Goal: Task Accomplishment & Management: Manage account settings

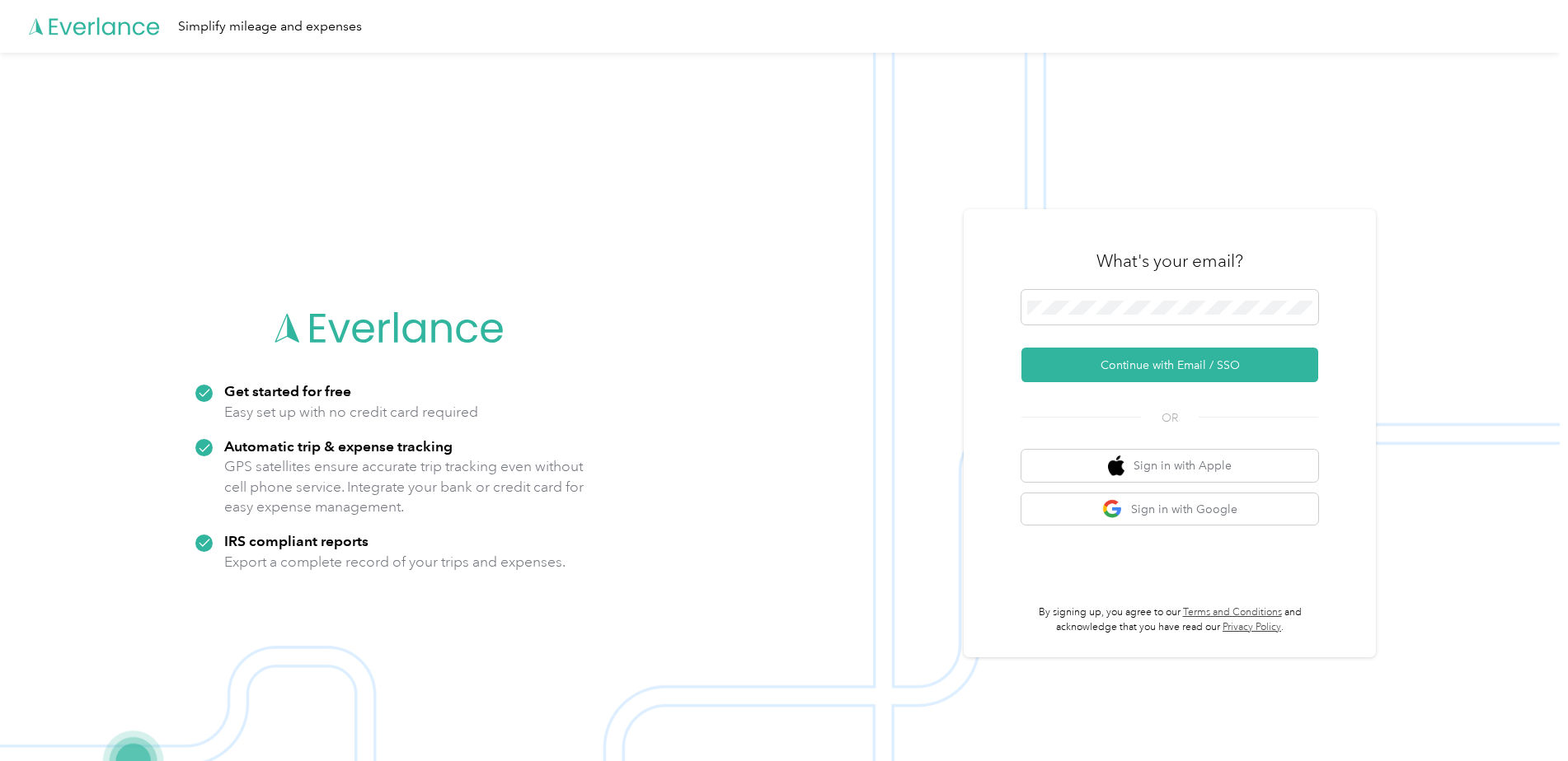
click at [1124, 318] on span at bounding box center [1169, 307] width 297 height 35
click at [1021, 348] on button "Continue with Email / SSO" at bounding box center [1169, 366] width 297 height 35
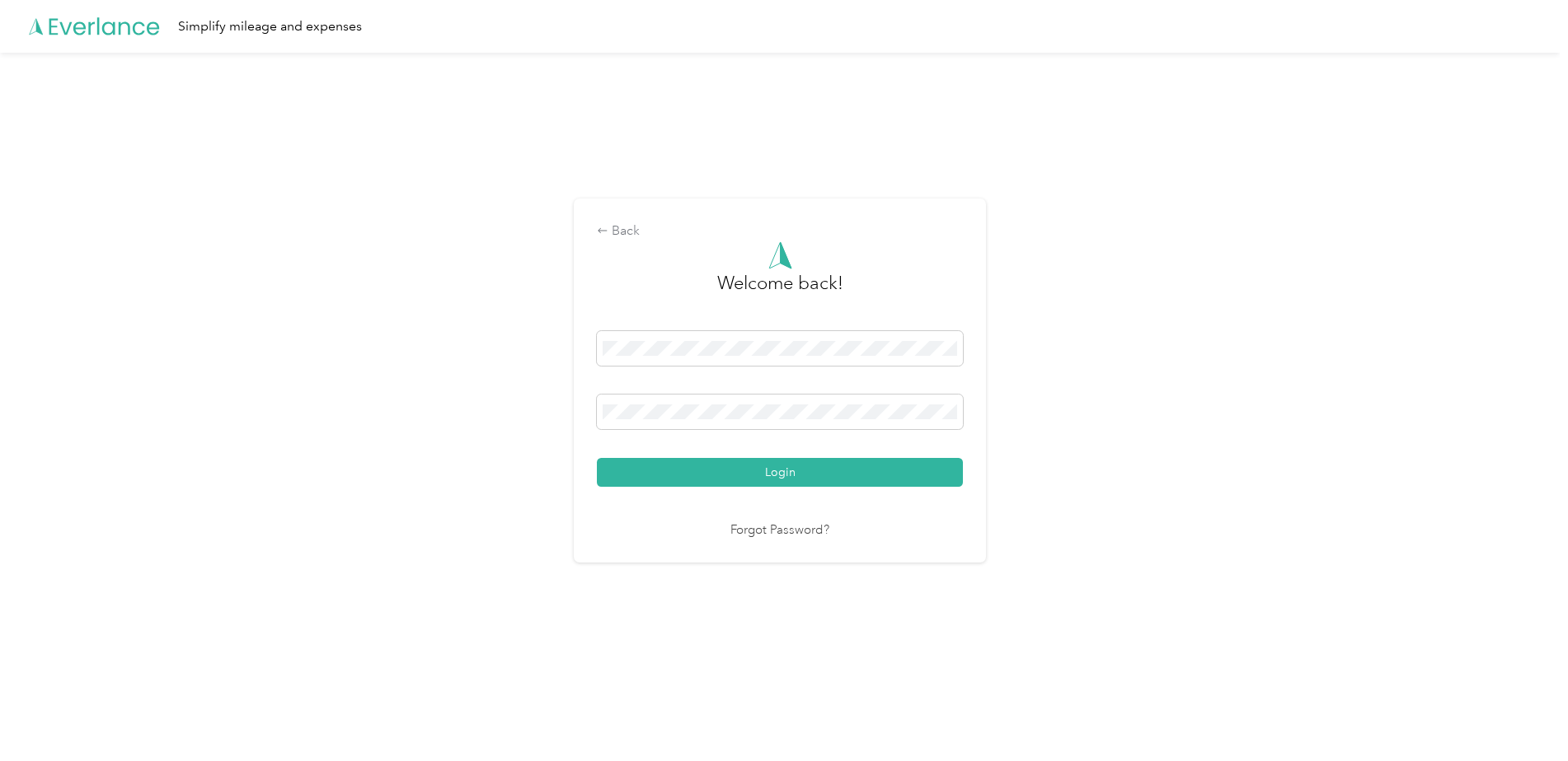
click at [597, 458] on button "Login" at bounding box center [780, 473] width 366 height 29
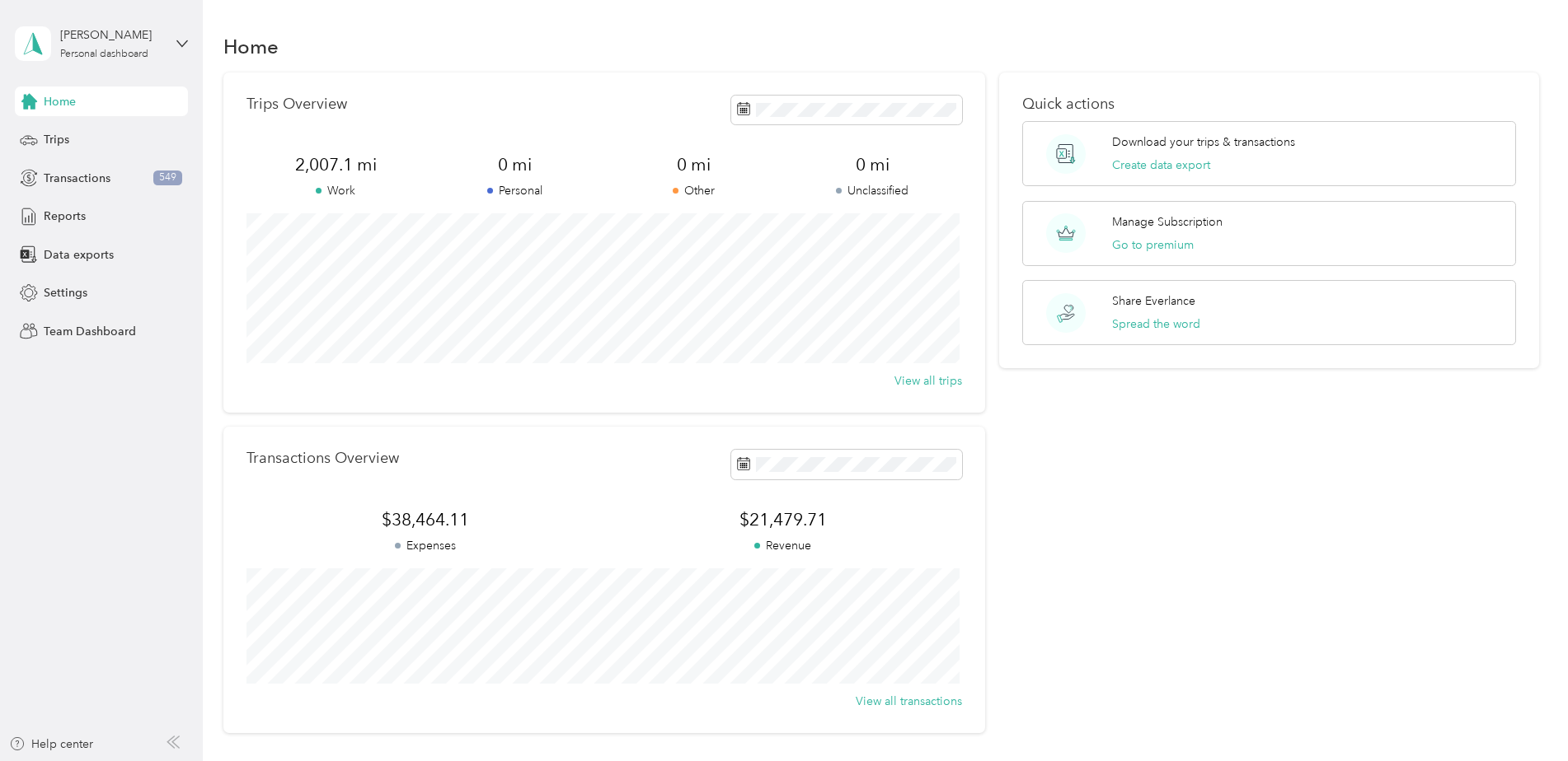
click at [59, 221] on span "Reports" at bounding box center [64, 217] width 42 height 17
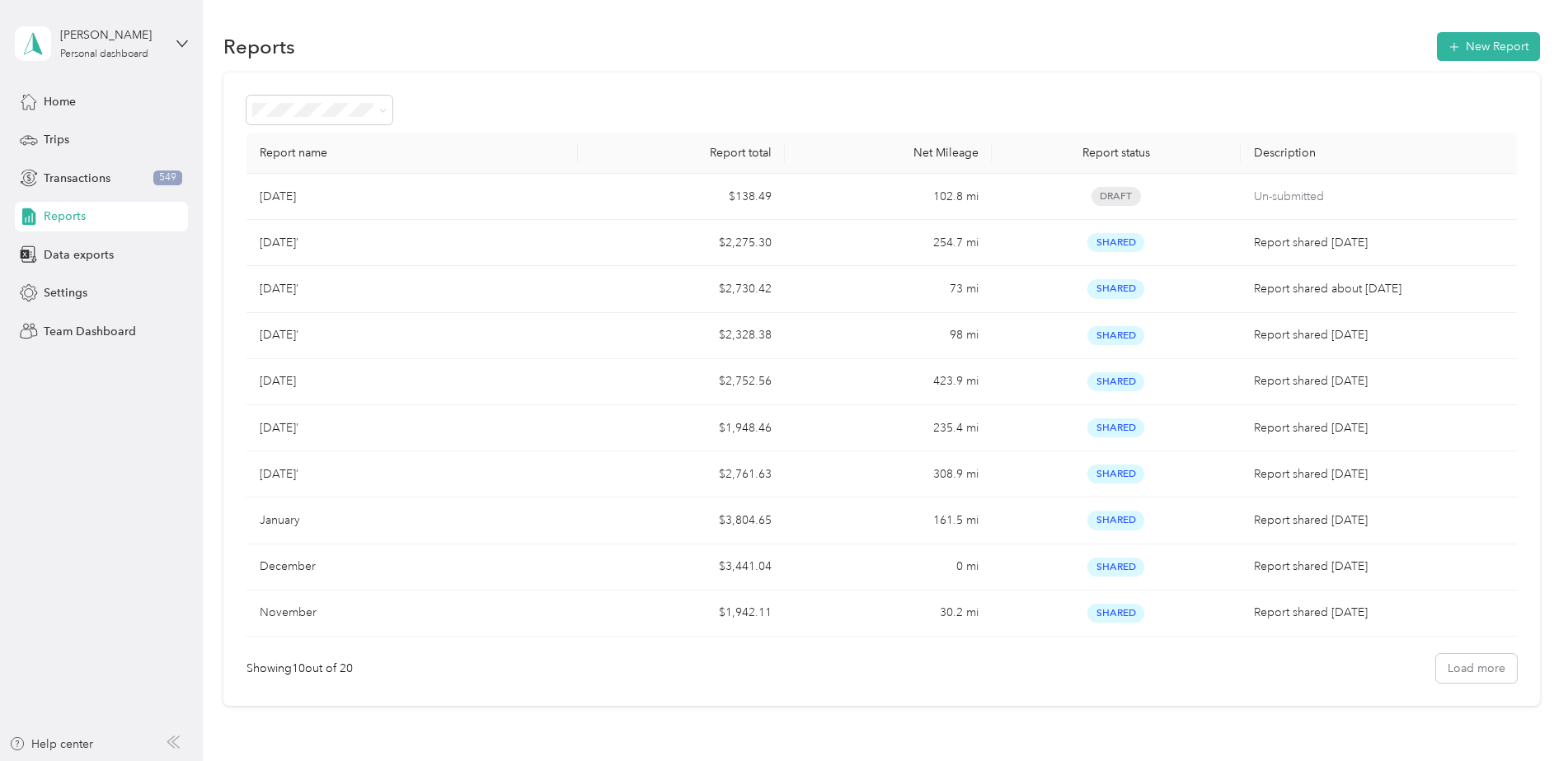
click at [75, 176] on span "Transactions" at bounding box center [76, 179] width 67 height 17
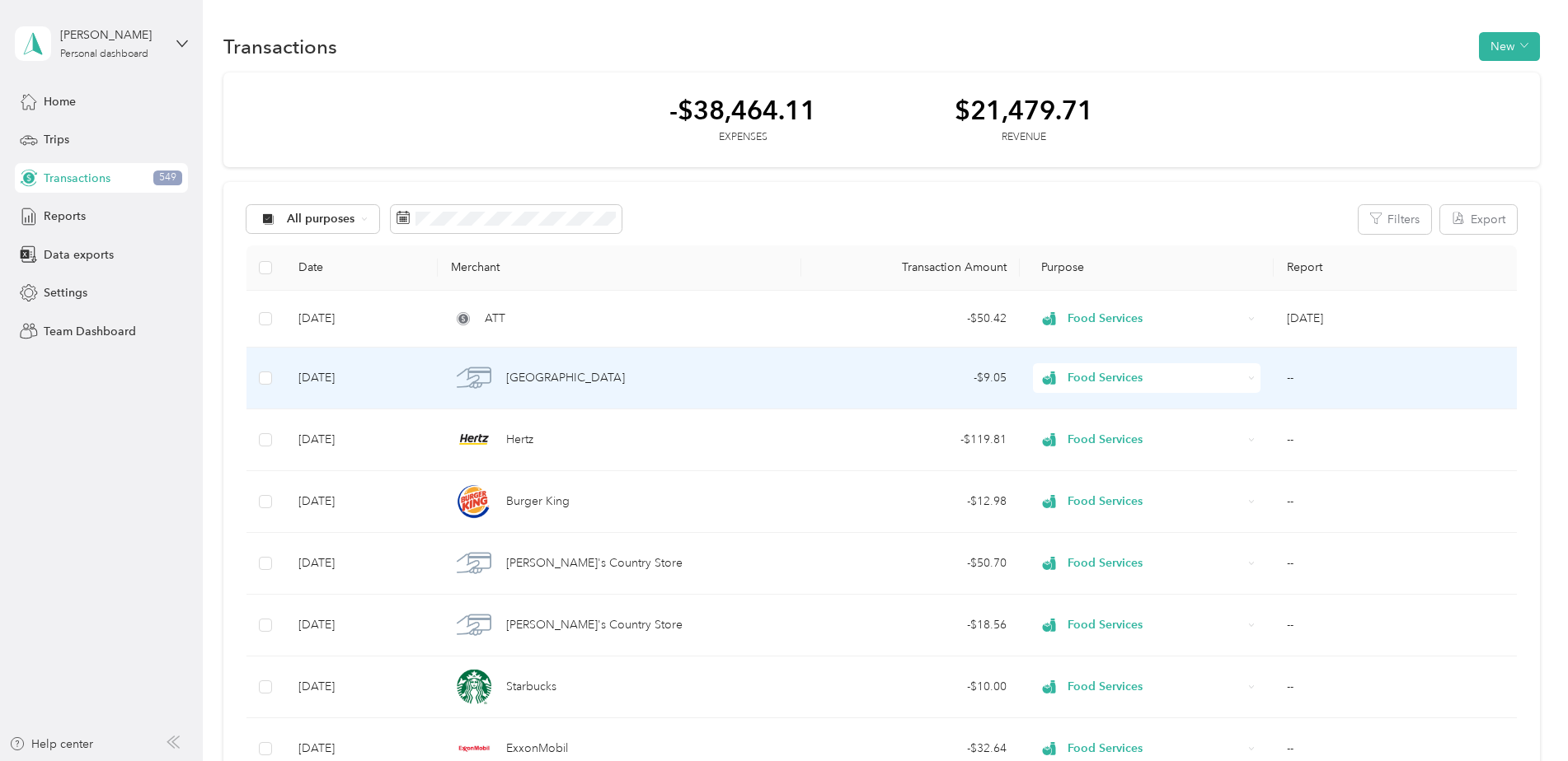
click at [328, 377] on td "[DATE]" at bounding box center [362, 379] width 153 height 62
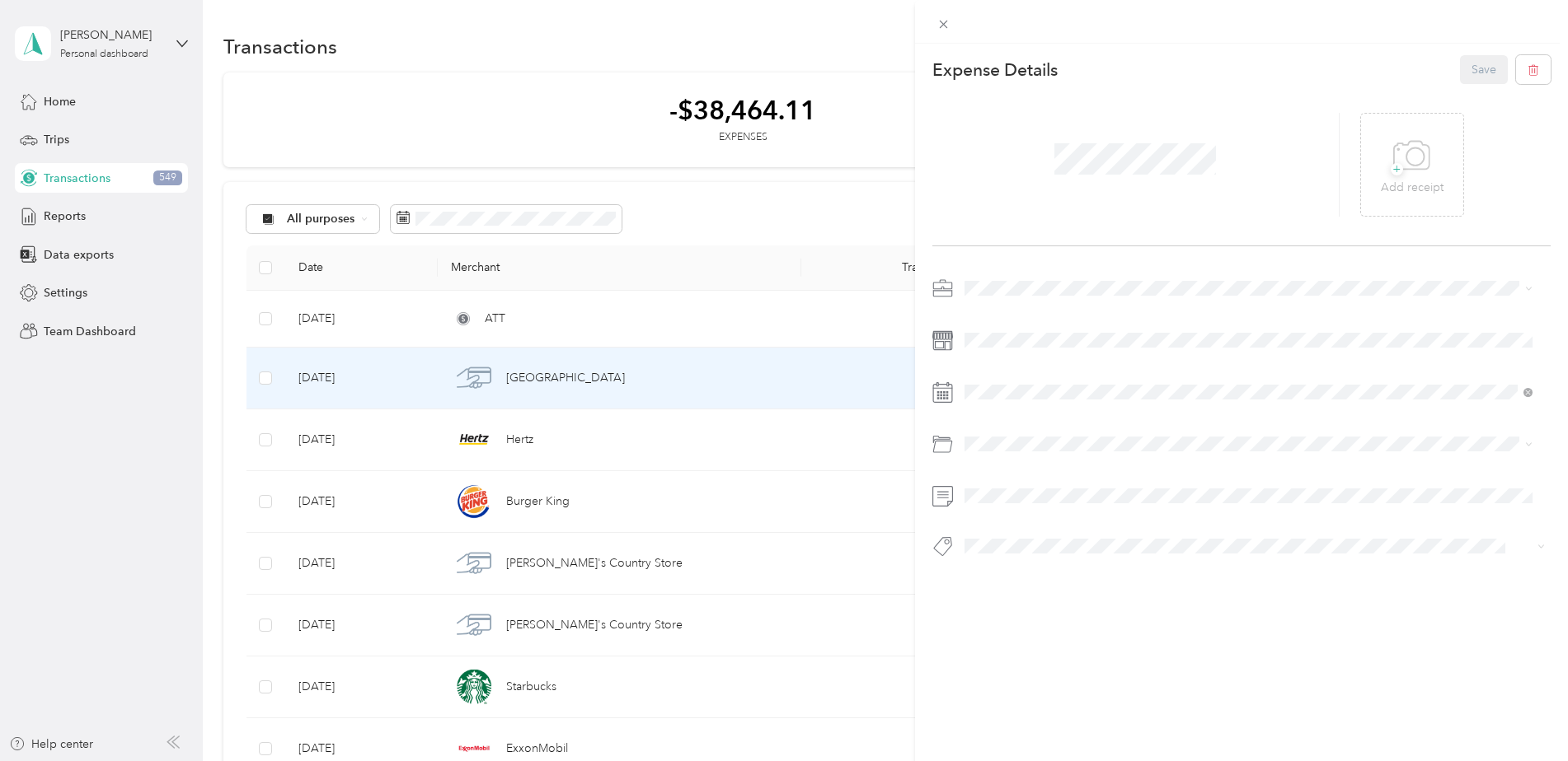
click at [949, 20] on icon at bounding box center [943, 24] width 14 height 14
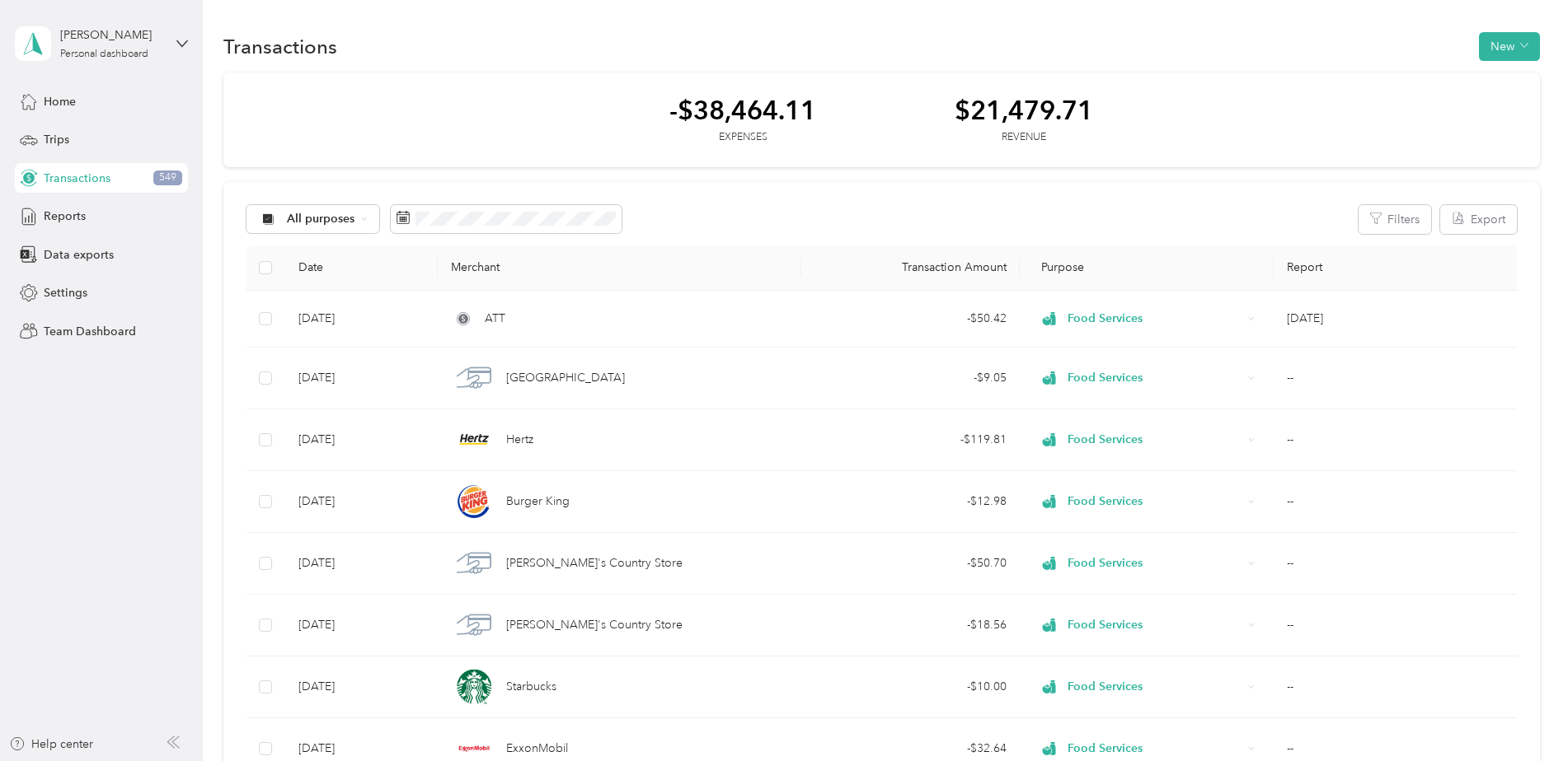
click at [65, 214] on span "Reports" at bounding box center [64, 217] width 42 height 17
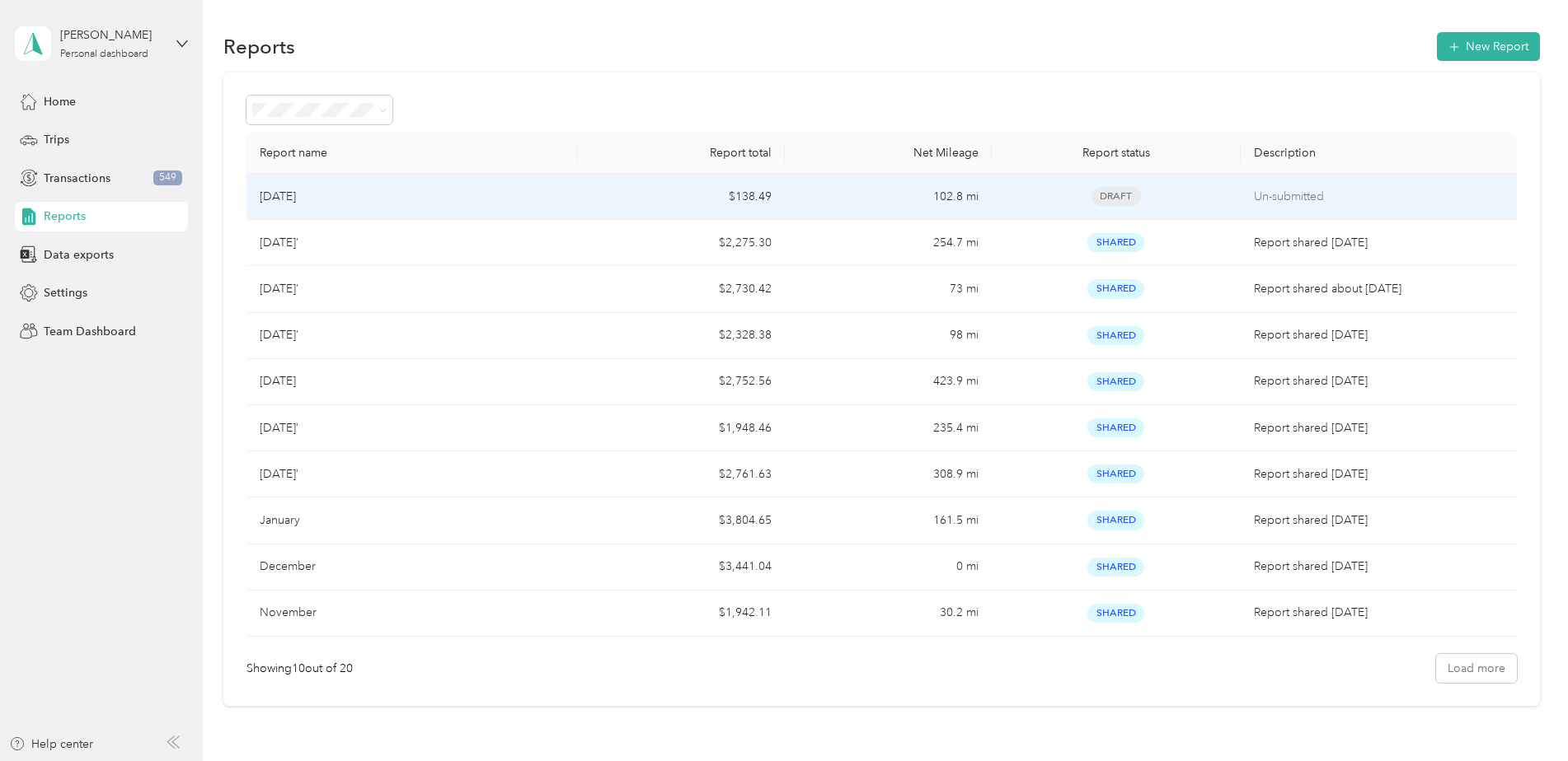
click at [292, 196] on p "[DATE]" at bounding box center [277, 196] width 36 height 18
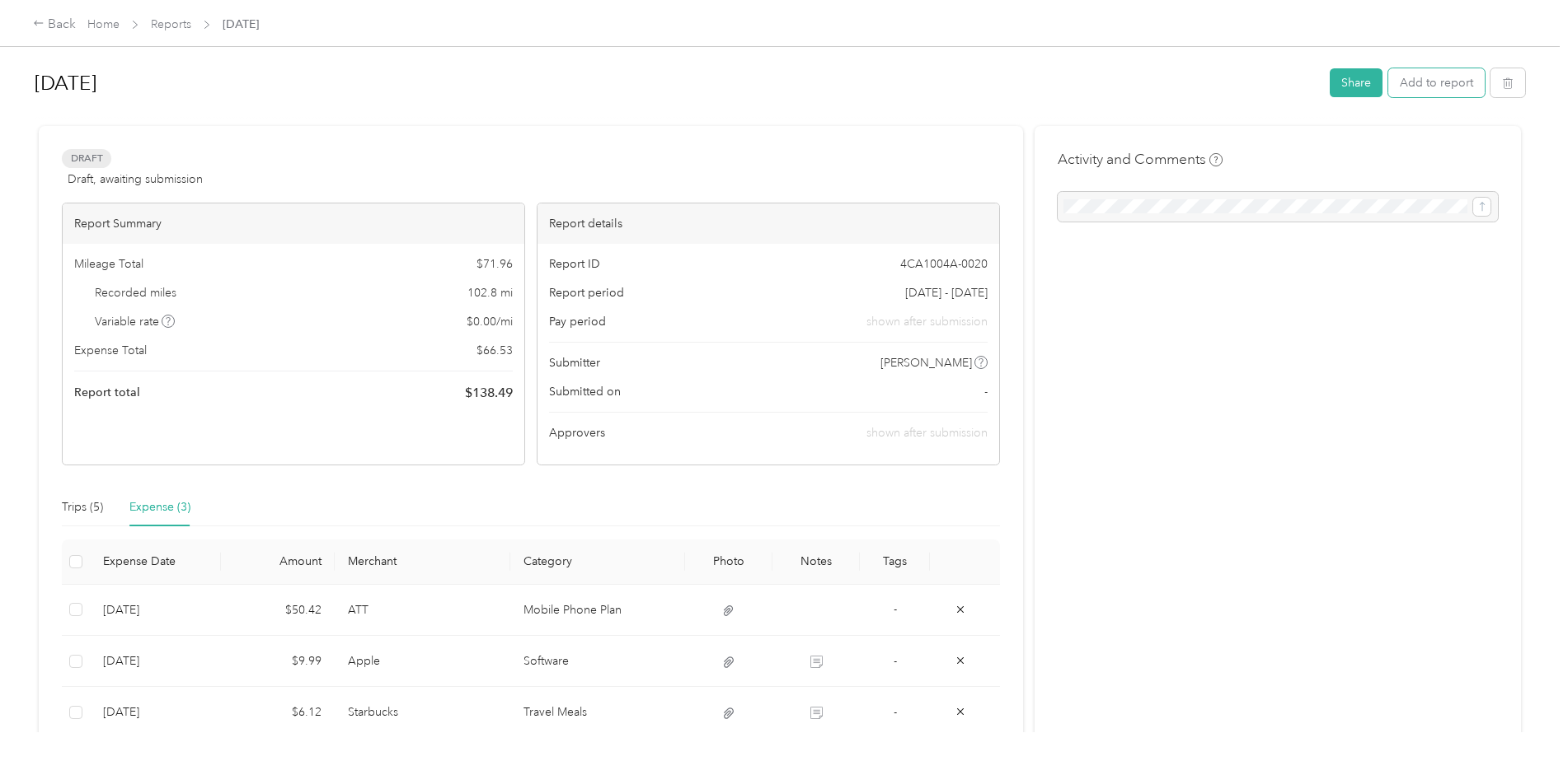
click at [1425, 82] on button "Add to report" at bounding box center [1436, 83] width 97 height 29
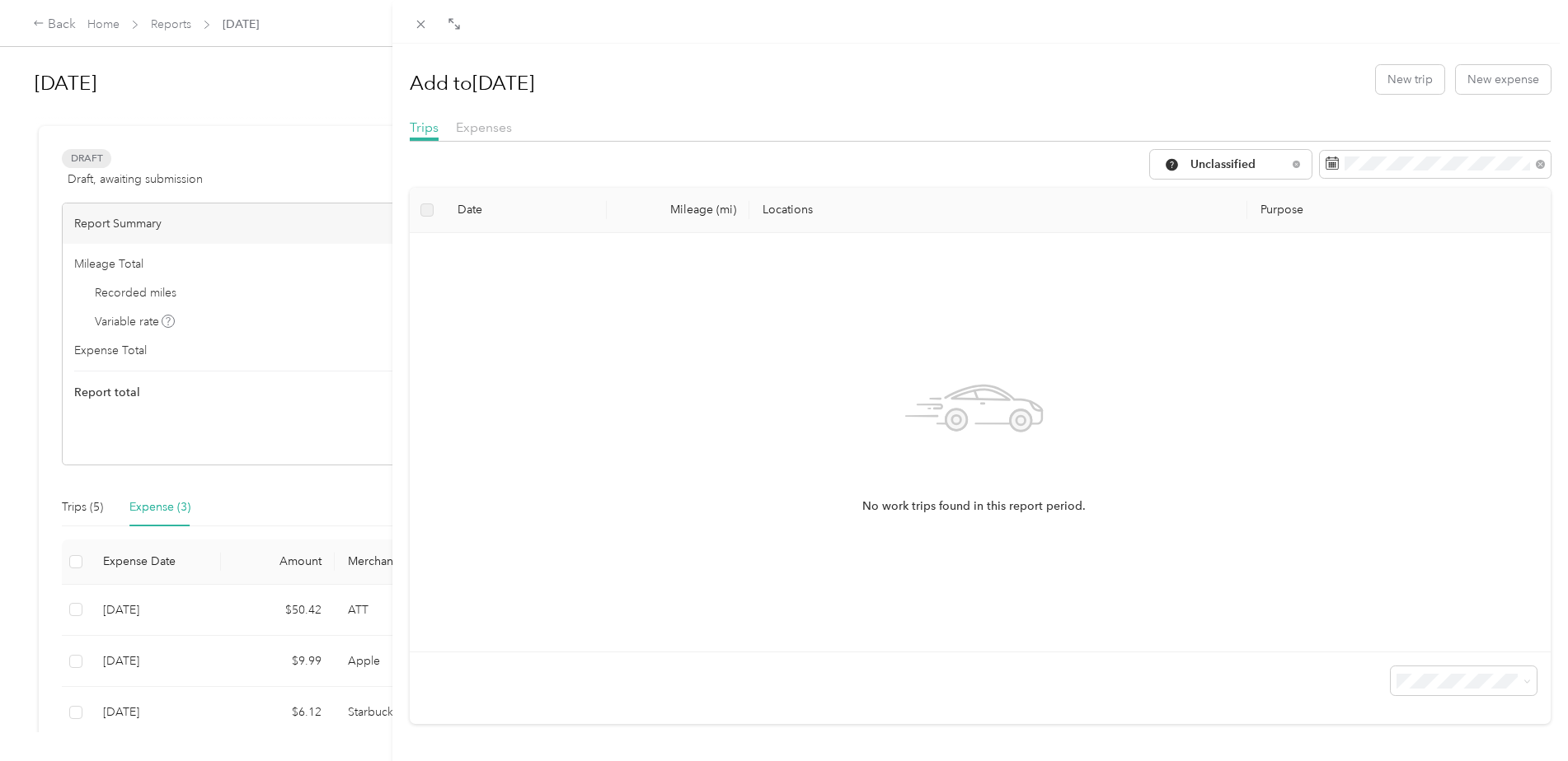
click at [488, 126] on span "Expenses" at bounding box center [484, 128] width 56 height 15
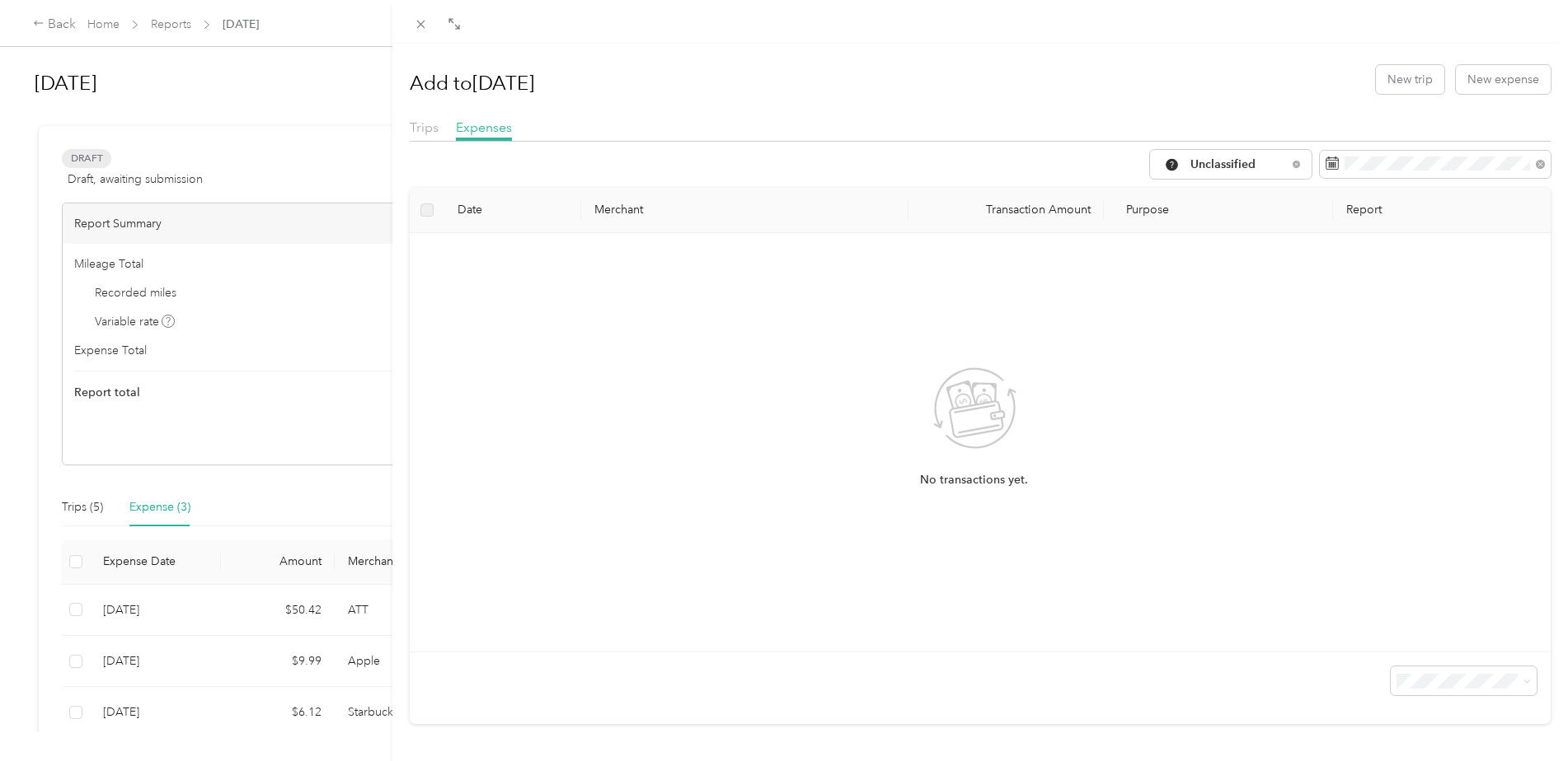
click at [1292, 164] on icon at bounding box center [1295, 163] width 7 height 7
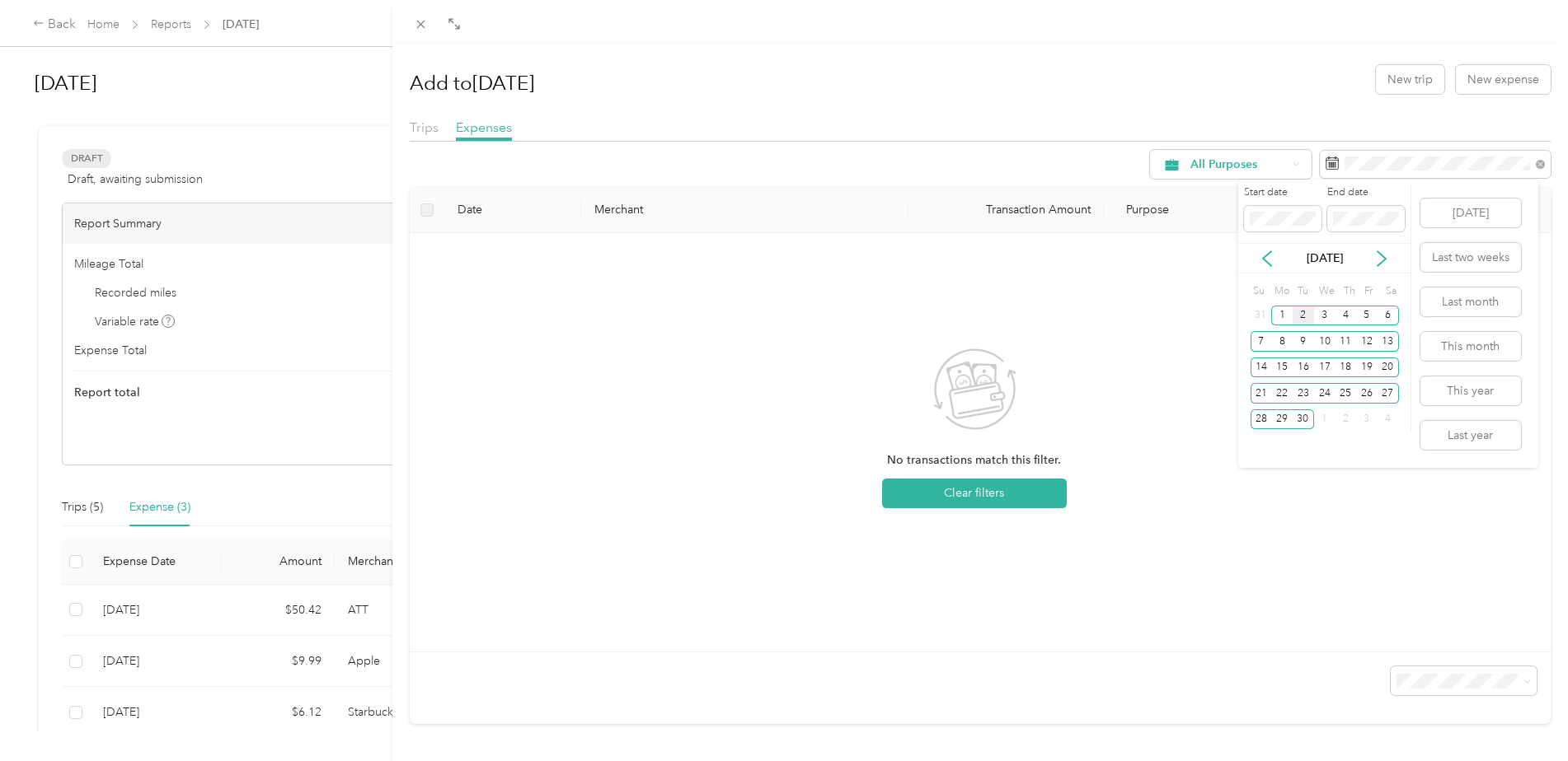
click at [1270, 265] on icon at bounding box center [1267, 258] width 9 height 15
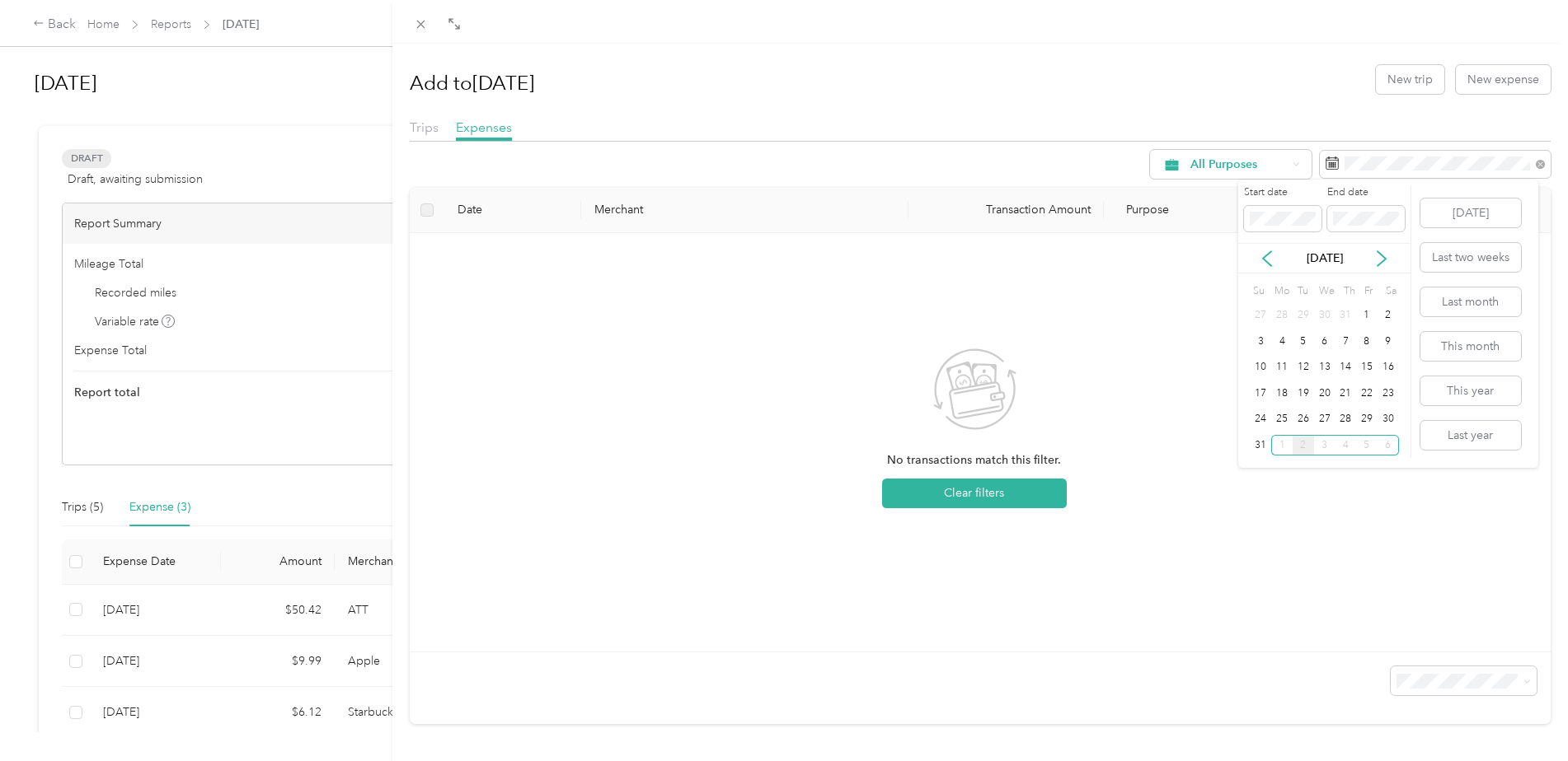
click at [1365, 310] on div "1" at bounding box center [1367, 315] width 21 height 20
click at [1258, 447] on div "31" at bounding box center [1261, 445] width 21 height 20
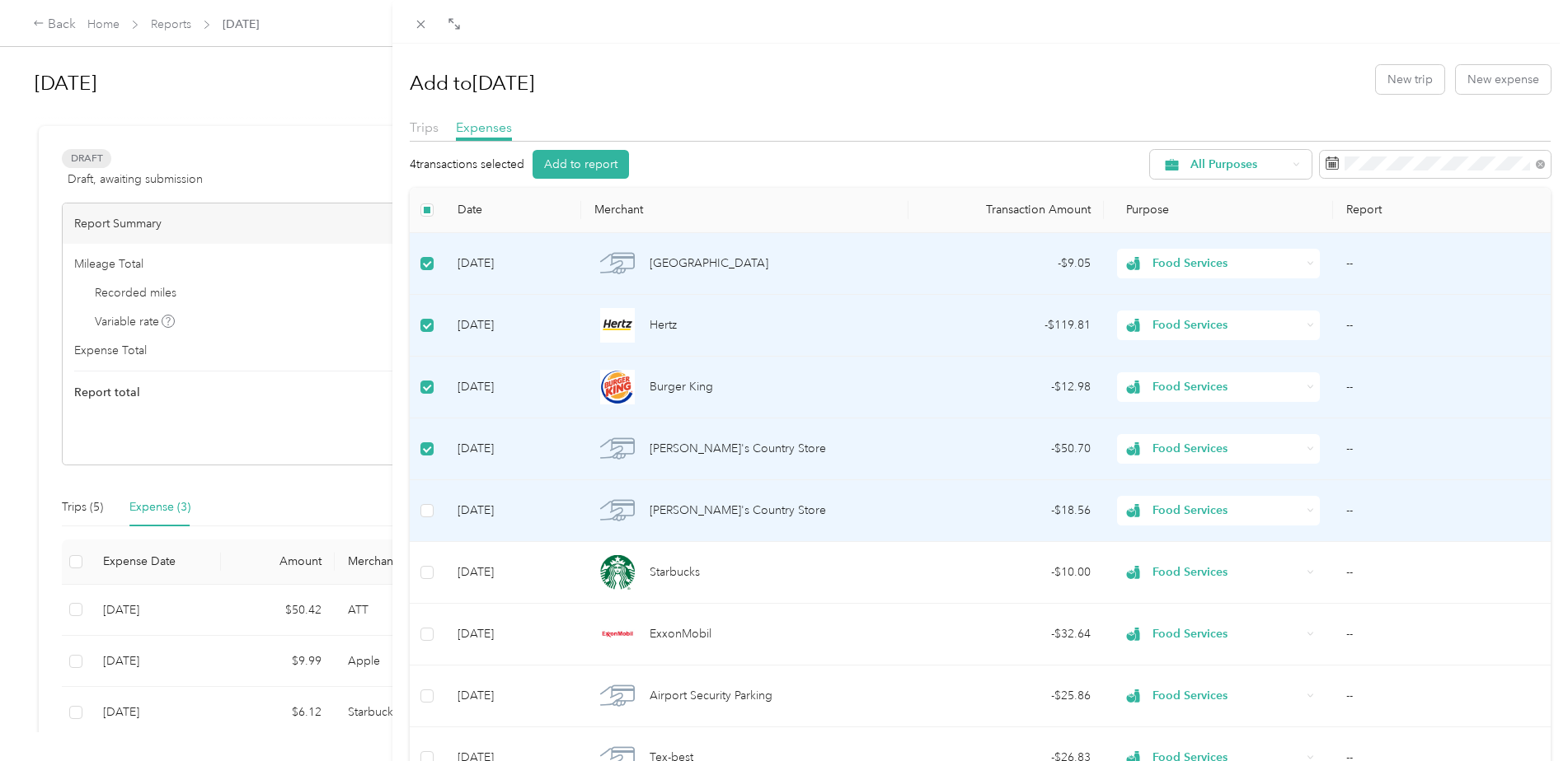
click at [429, 502] on label at bounding box center [428, 511] width 14 height 18
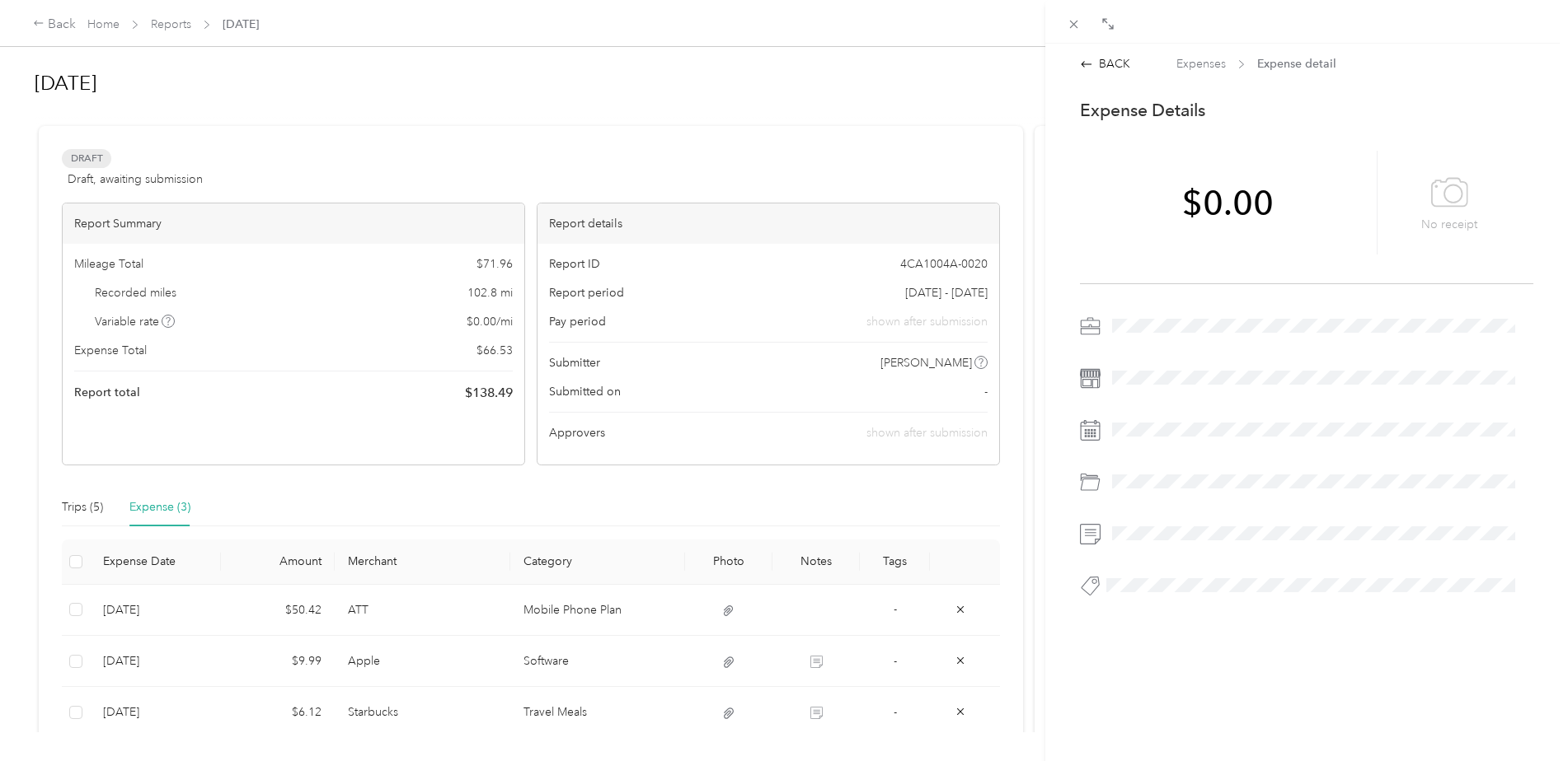
click at [1109, 63] on div "BACK" at bounding box center [1105, 64] width 50 height 17
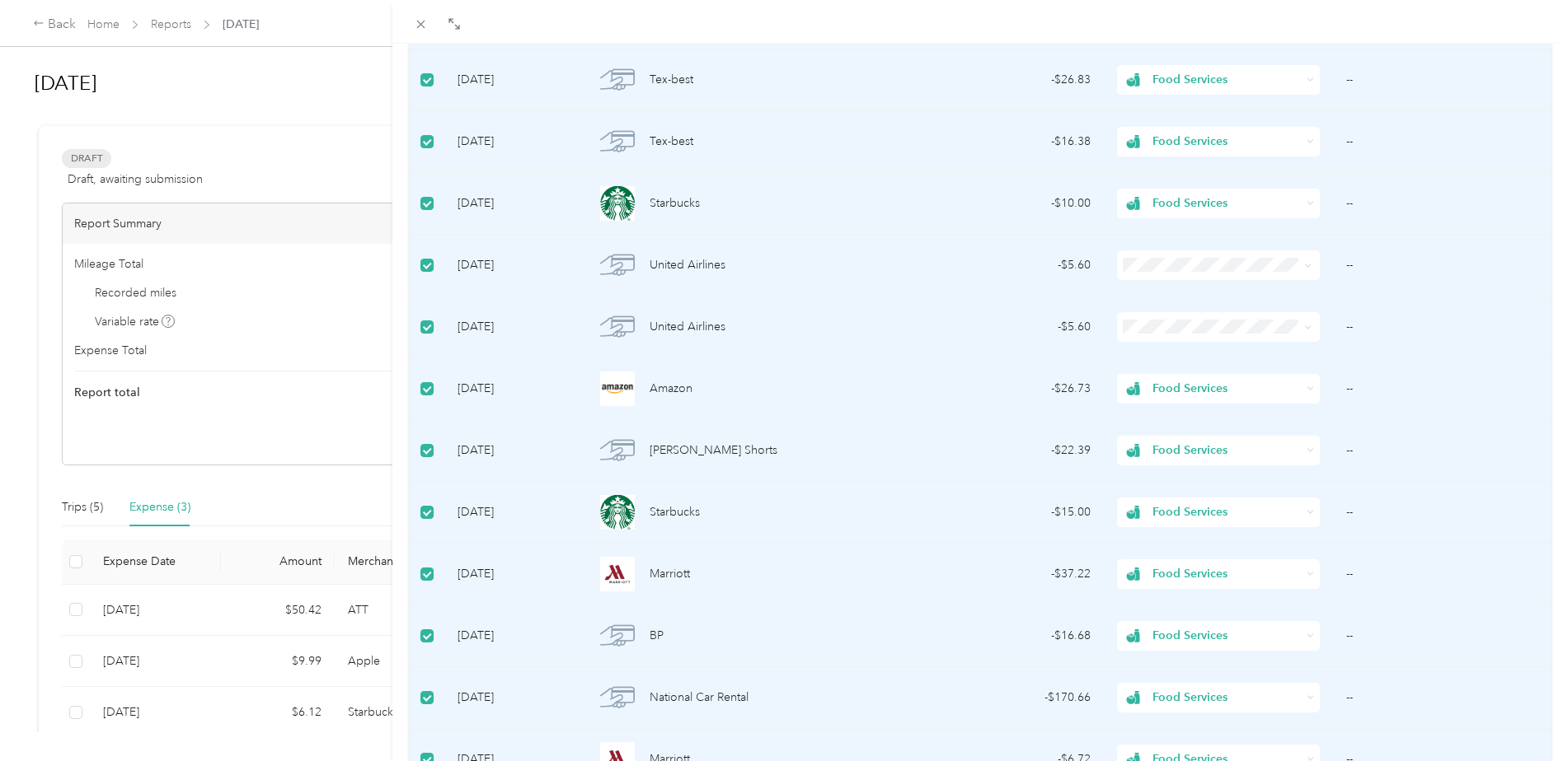
scroll to position [1082, 0]
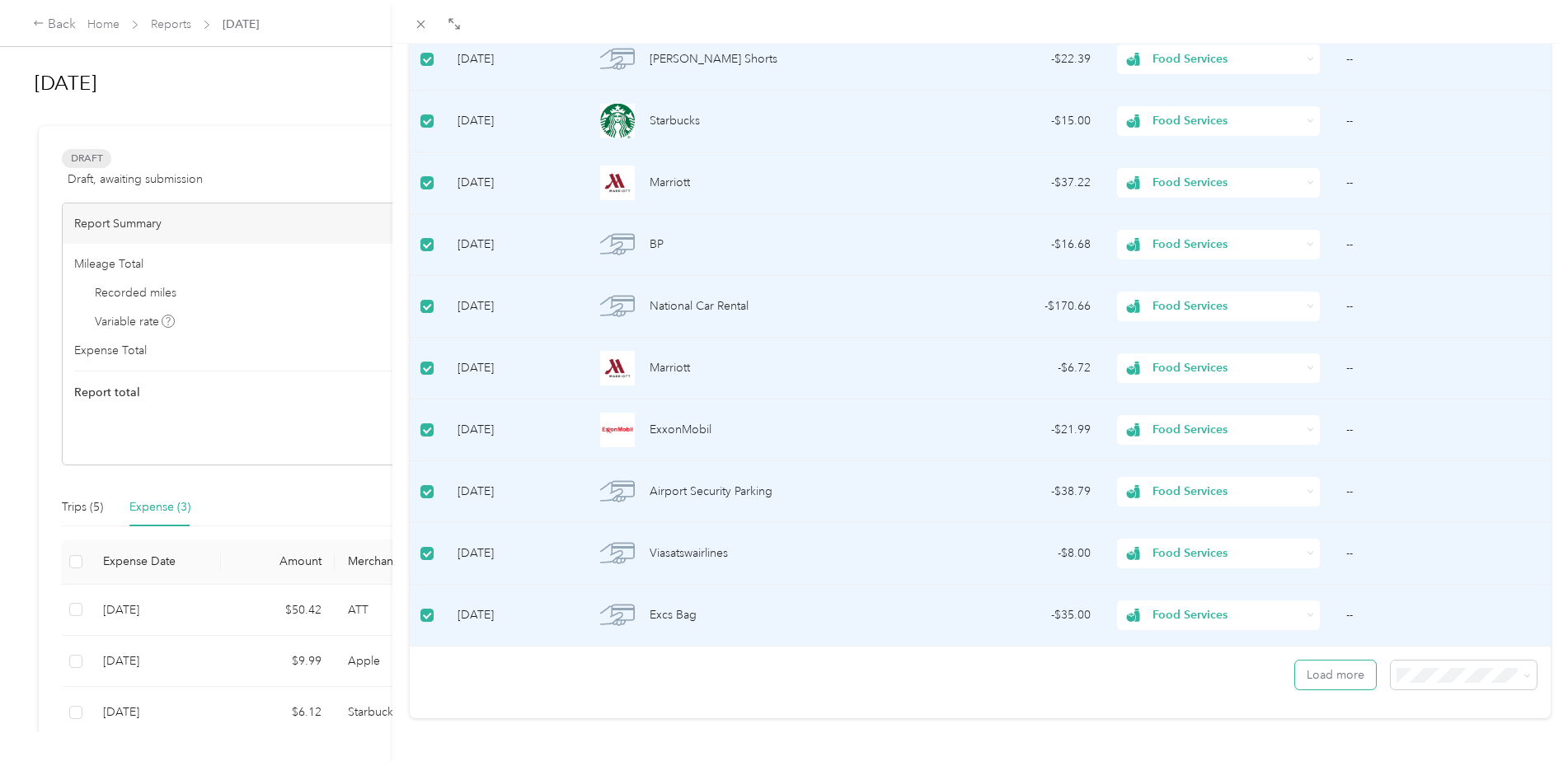
click at [1299, 660] on button "Load more" at bounding box center [1336, 675] width 81 height 29
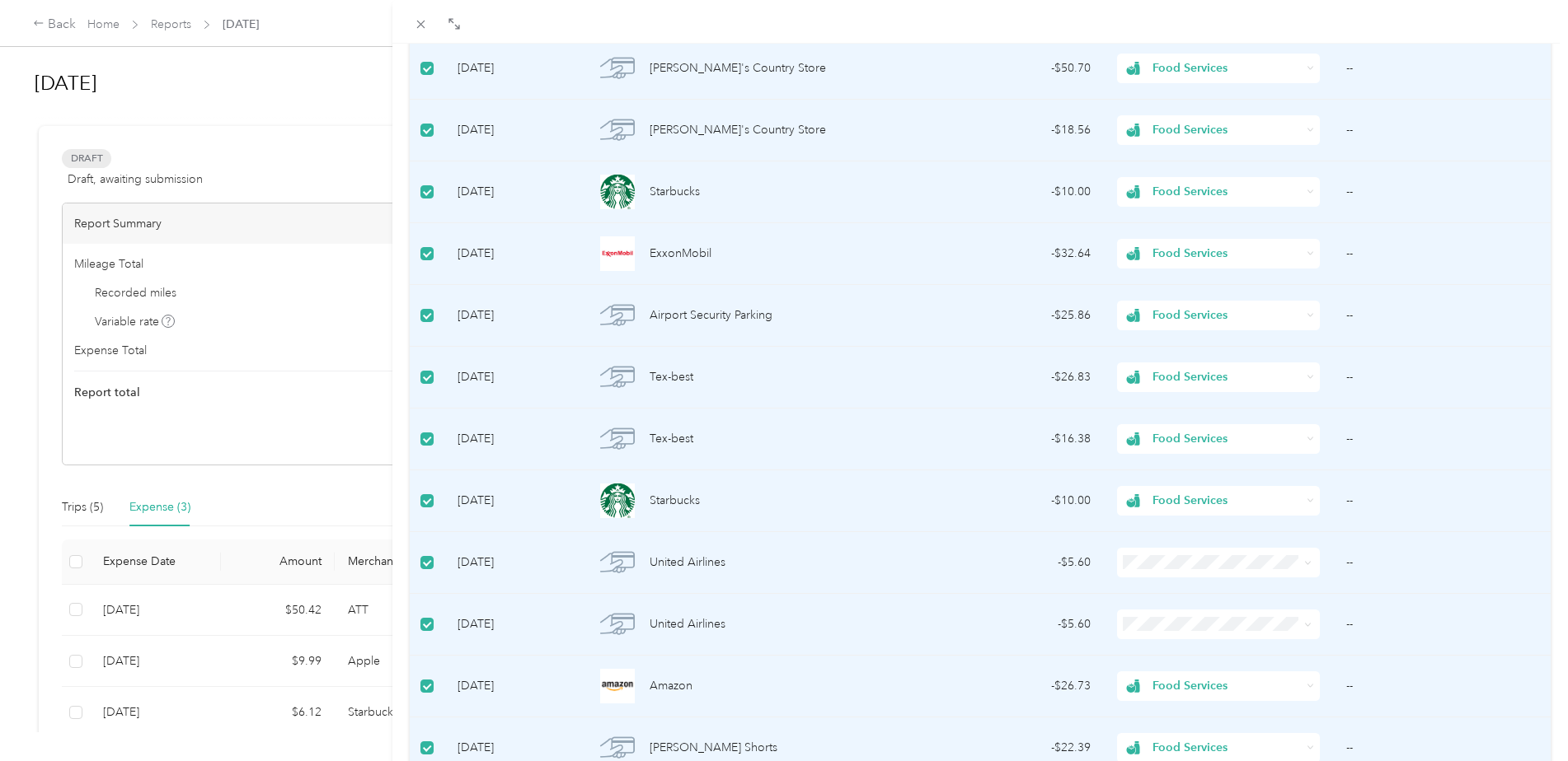
scroll to position [93, 0]
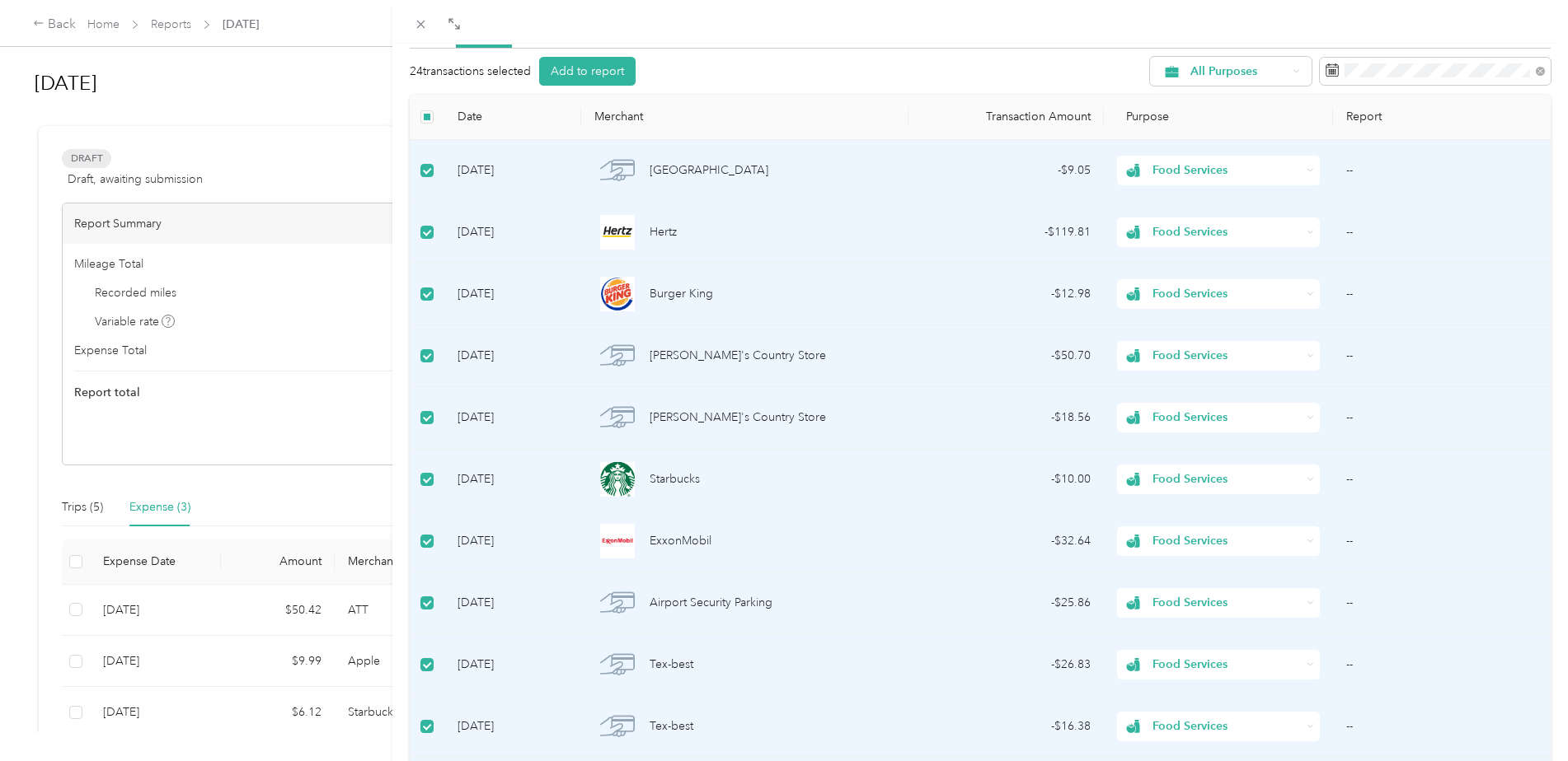
click at [1279, 70] on div "All Purposes" at bounding box center [1230, 72] width 162 height 29
click at [1181, 219] on span "Food Services" at bounding box center [1232, 218] width 109 height 17
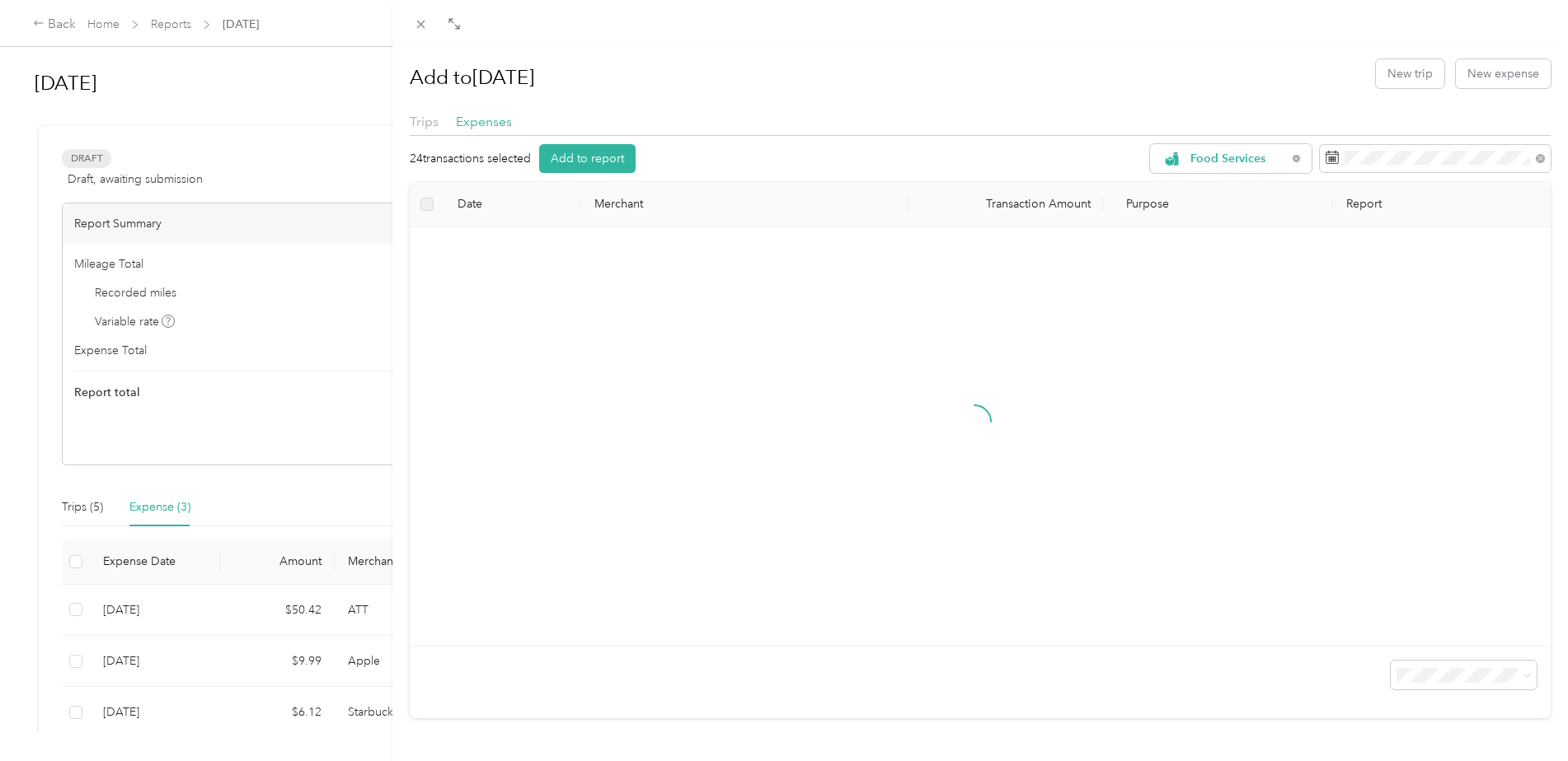
scroll to position [18, 0]
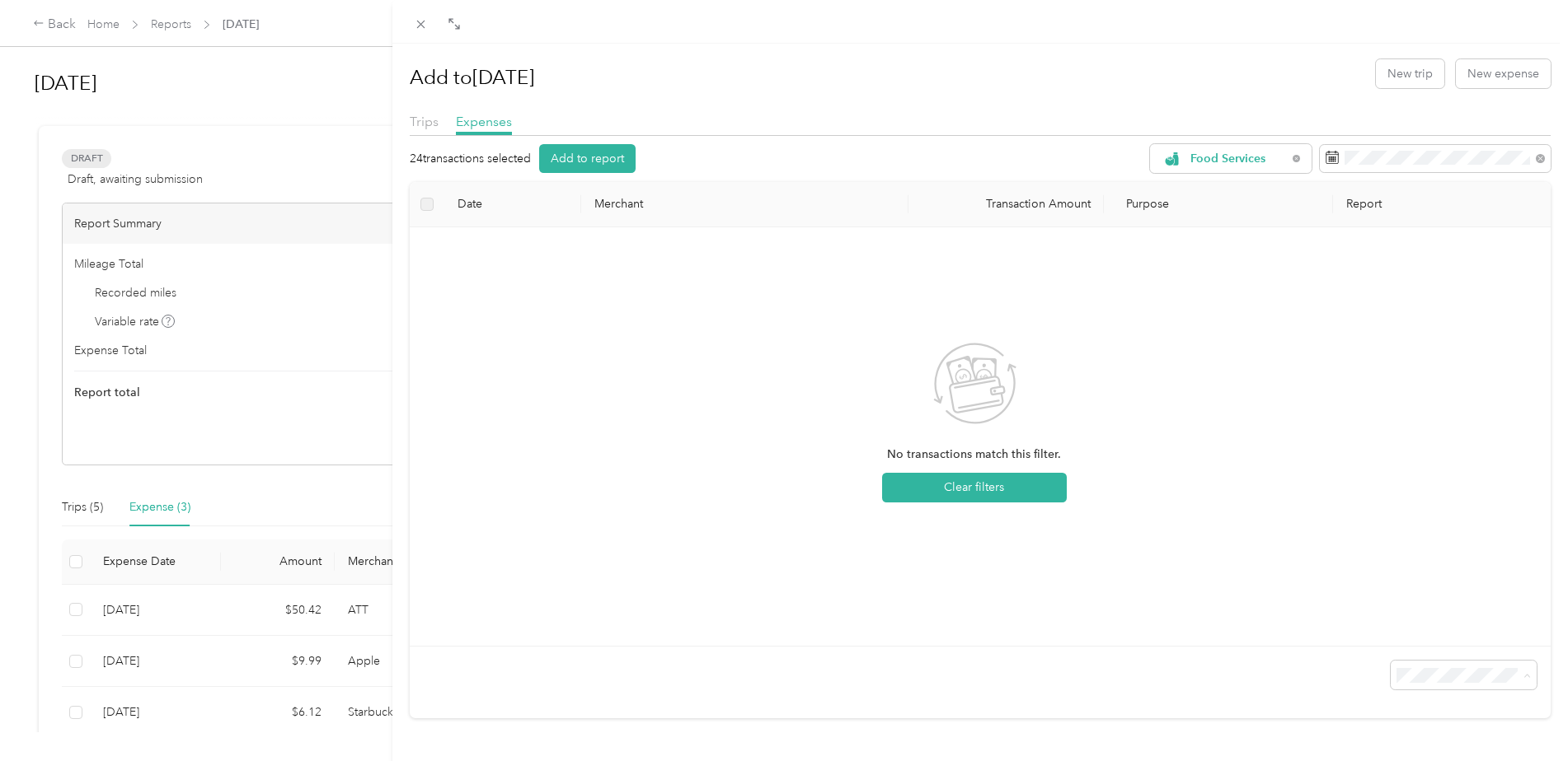
click at [1427, 630] on span "100 per load" at bounding box center [1424, 632] width 68 height 14
click at [1277, 149] on div "Food Services" at bounding box center [1230, 159] width 162 height 29
click at [1231, 172] on span "All Purposes" at bounding box center [1232, 177] width 109 height 17
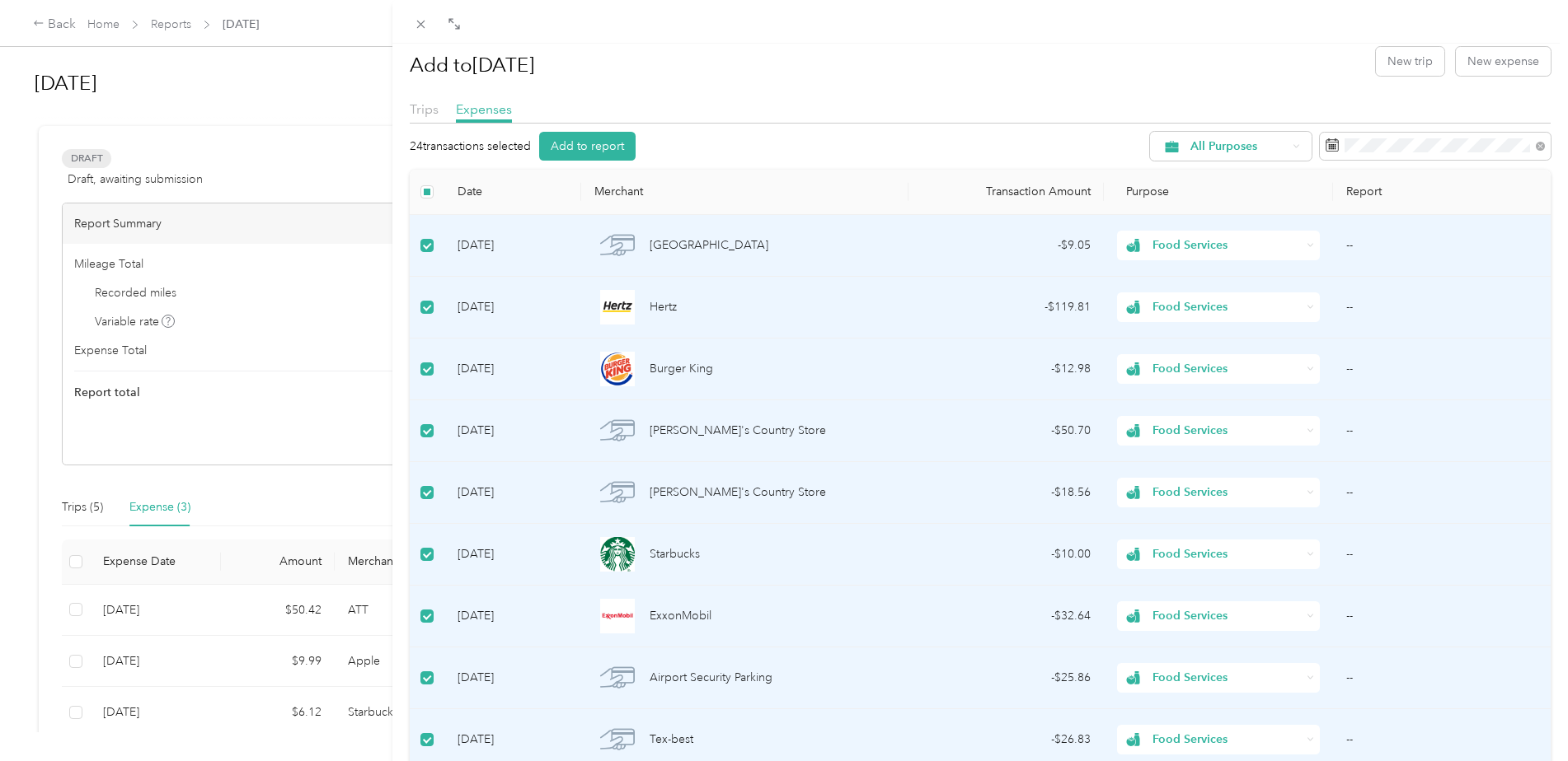
click at [1289, 136] on div "All Purposes" at bounding box center [1230, 146] width 162 height 29
click at [1034, 134] on div "24 transactions selected Add to report All Purposes" at bounding box center [981, 146] width 1141 height 29
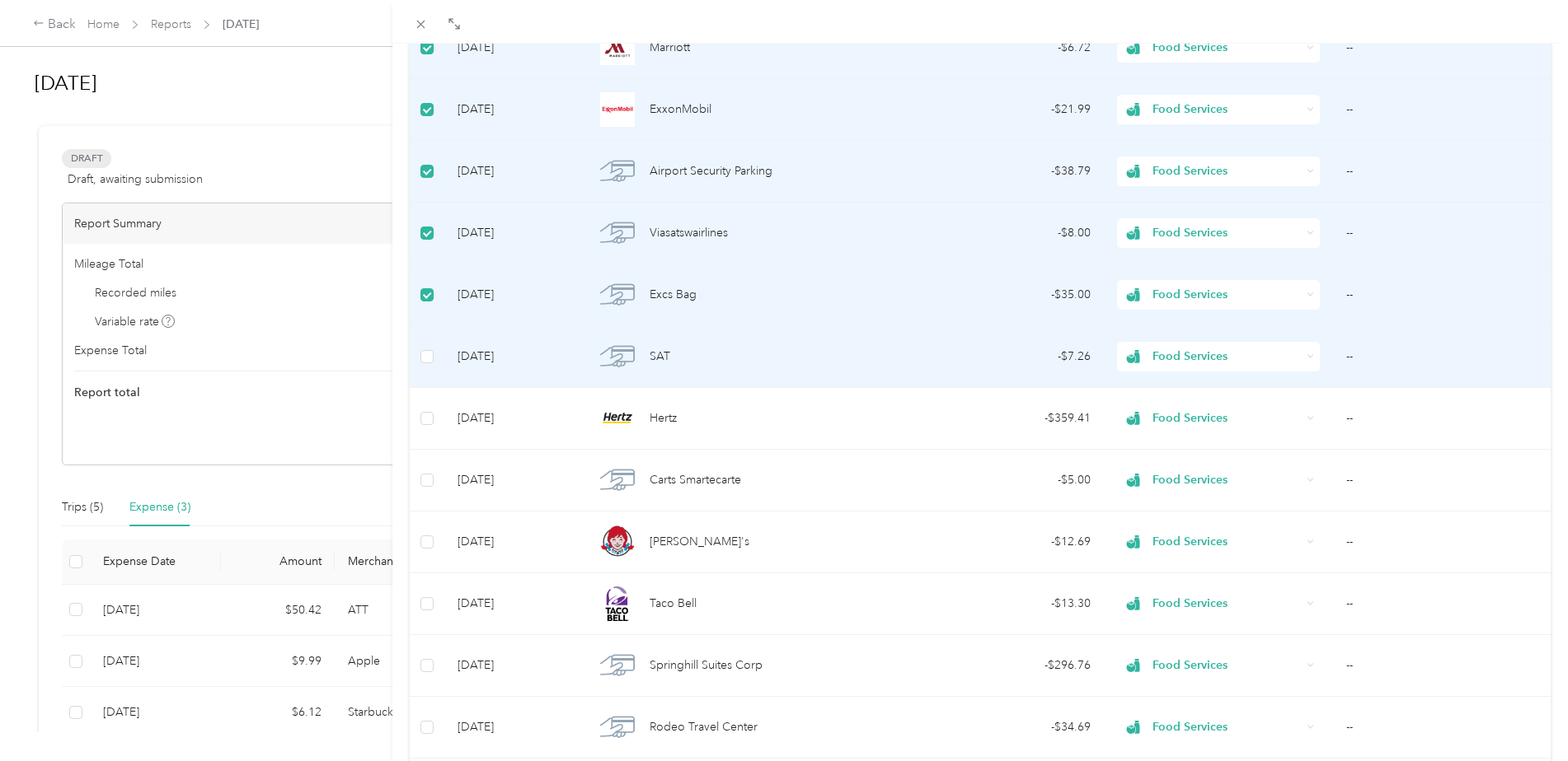
scroll to position [1419, 0]
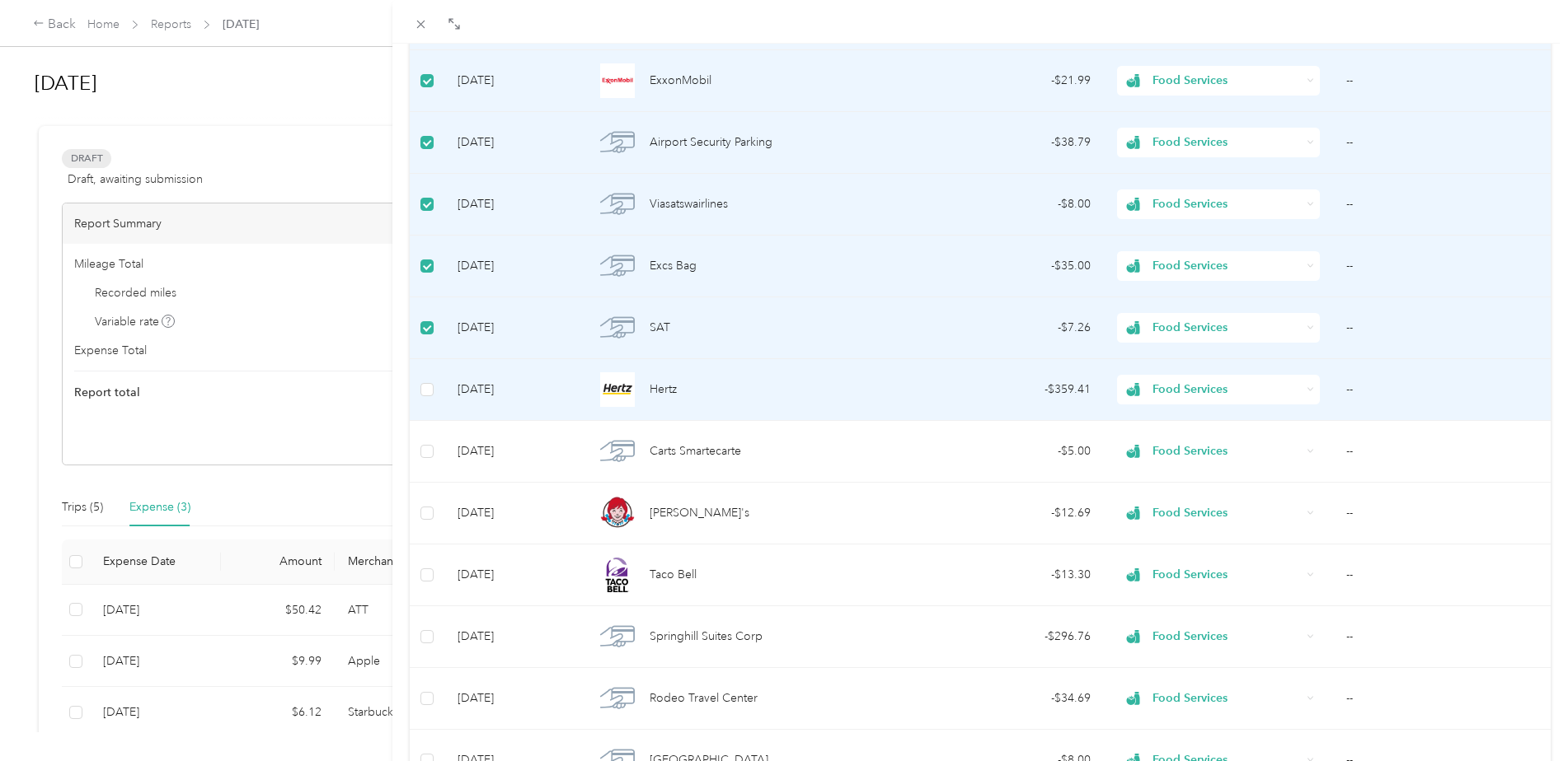
click at [428, 378] on td at bounding box center [428, 391] width 35 height 62
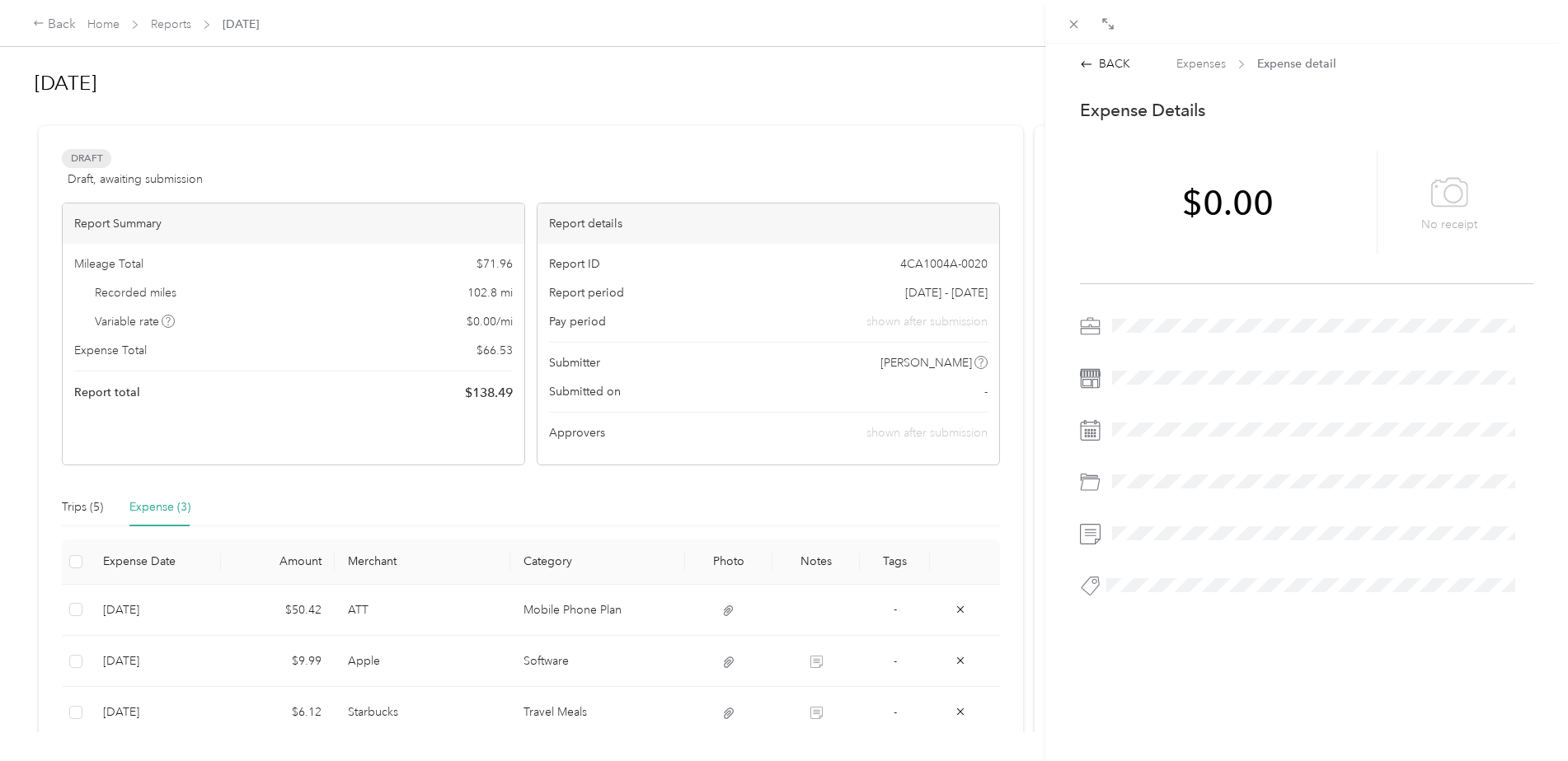
click at [1096, 60] on div "BACK" at bounding box center [1105, 64] width 50 height 17
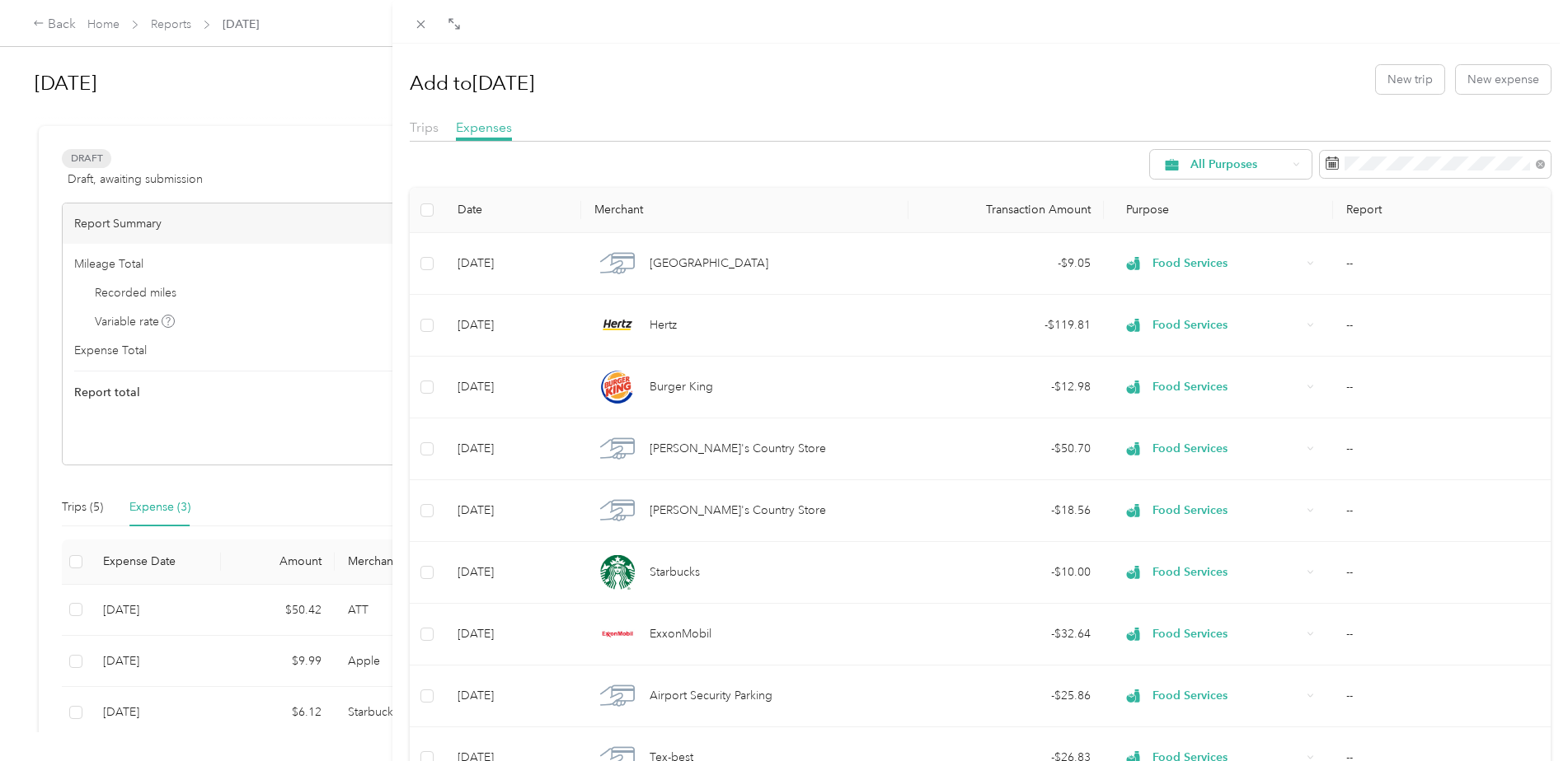
click at [1292, 163] on icon at bounding box center [1295, 163] width 7 height 7
click at [1224, 305] on span "Food Services" at bounding box center [1232, 310] width 109 height 17
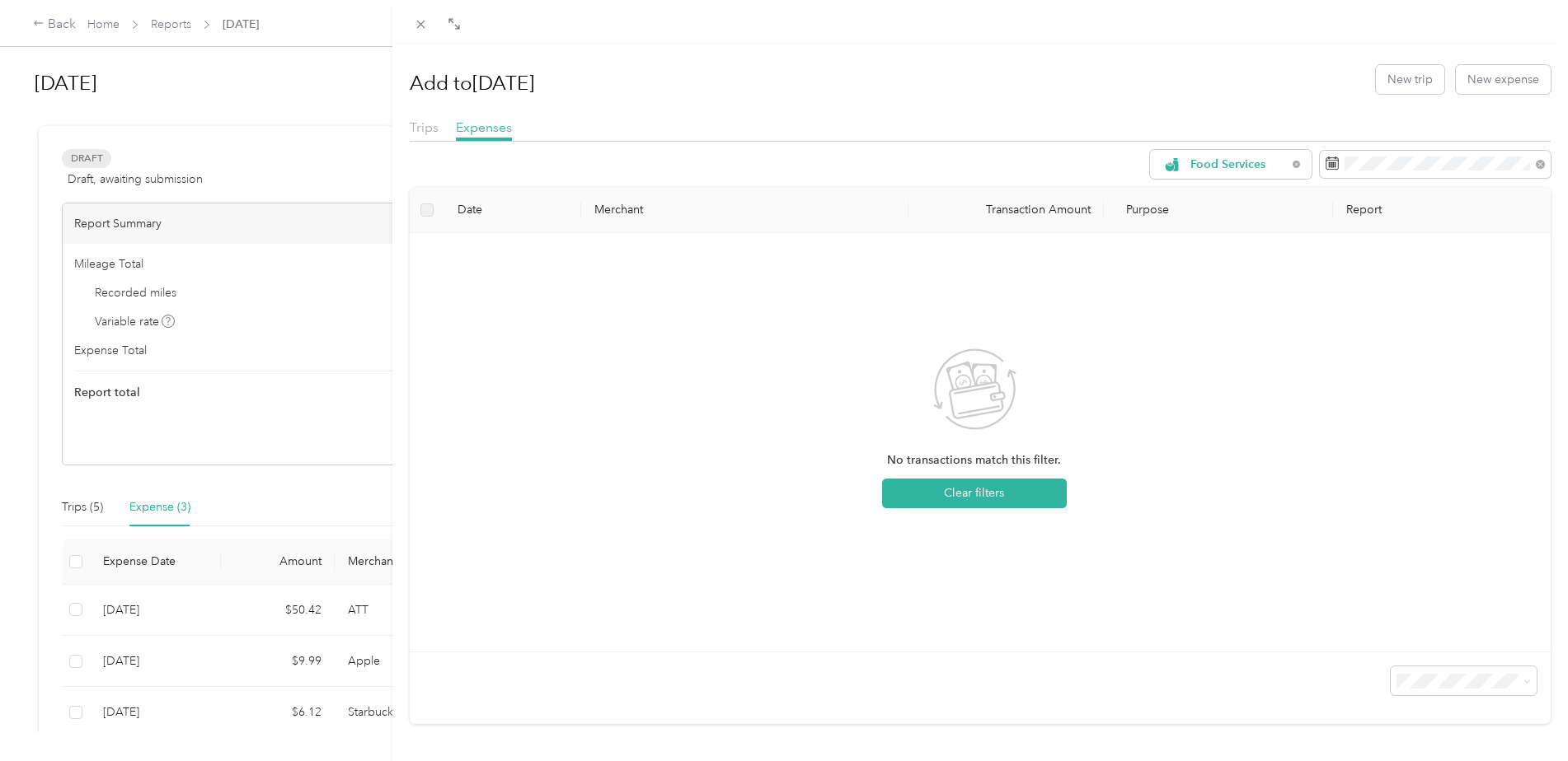
click at [1151, 212] on span "Purpose" at bounding box center [1143, 210] width 52 height 14
click at [1533, 163] on span at bounding box center [1435, 164] width 231 height 28
click at [1537, 163] on icon at bounding box center [1539, 163] width 5 height 5
click at [1271, 257] on icon at bounding box center [1266, 258] width 16 height 16
click at [1367, 308] on div "1" at bounding box center [1367, 315] width 21 height 20
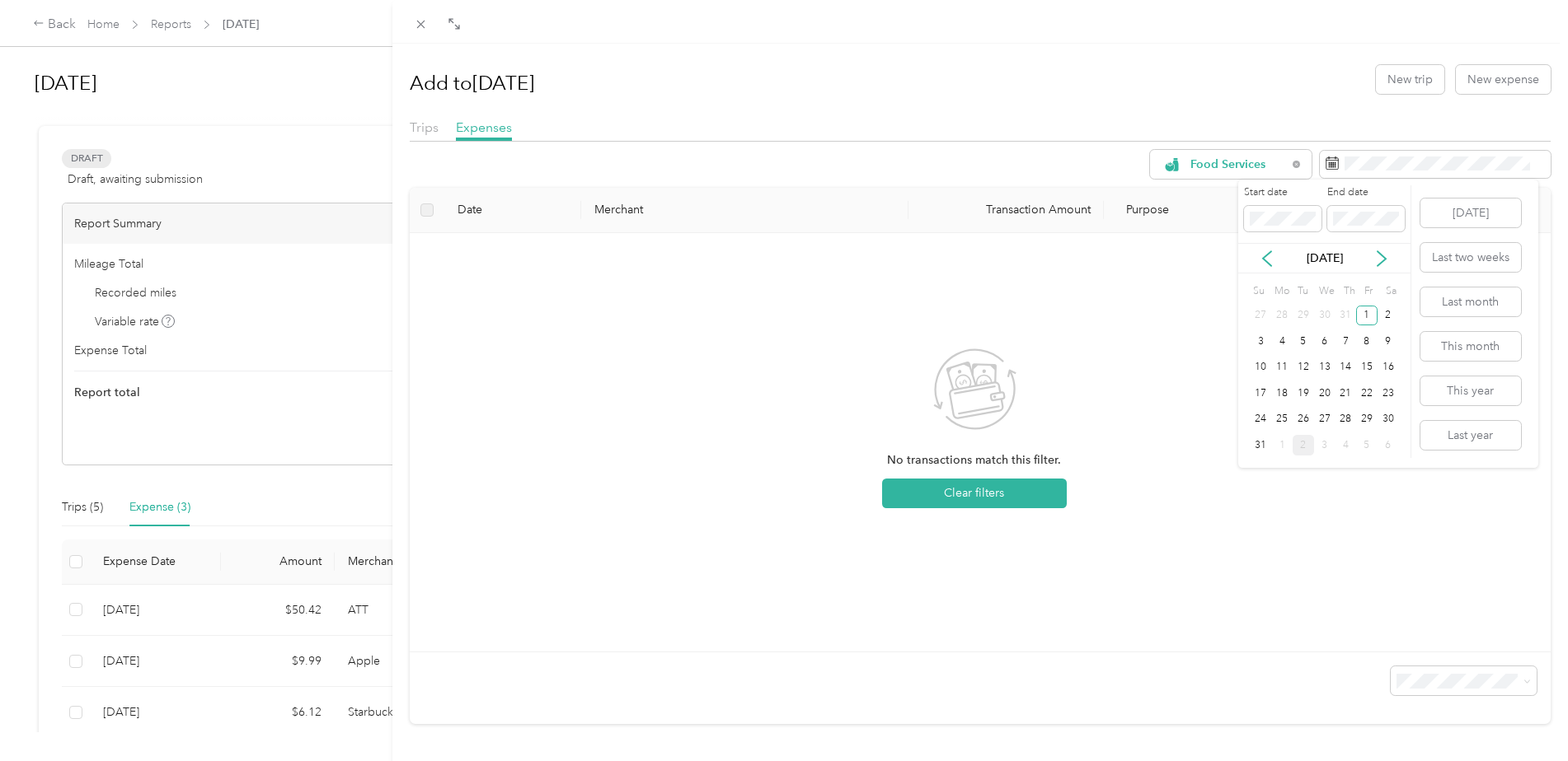
click at [1262, 445] on div "31" at bounding box center [1261, 445] width 21 height 20
click at [1280, 155] on div "Food Services" at bounding box center [1230, 164] width 162 height 29
click at [1201, 253] on li "Work" at bounding box center [1218, 252] width 162 height 29
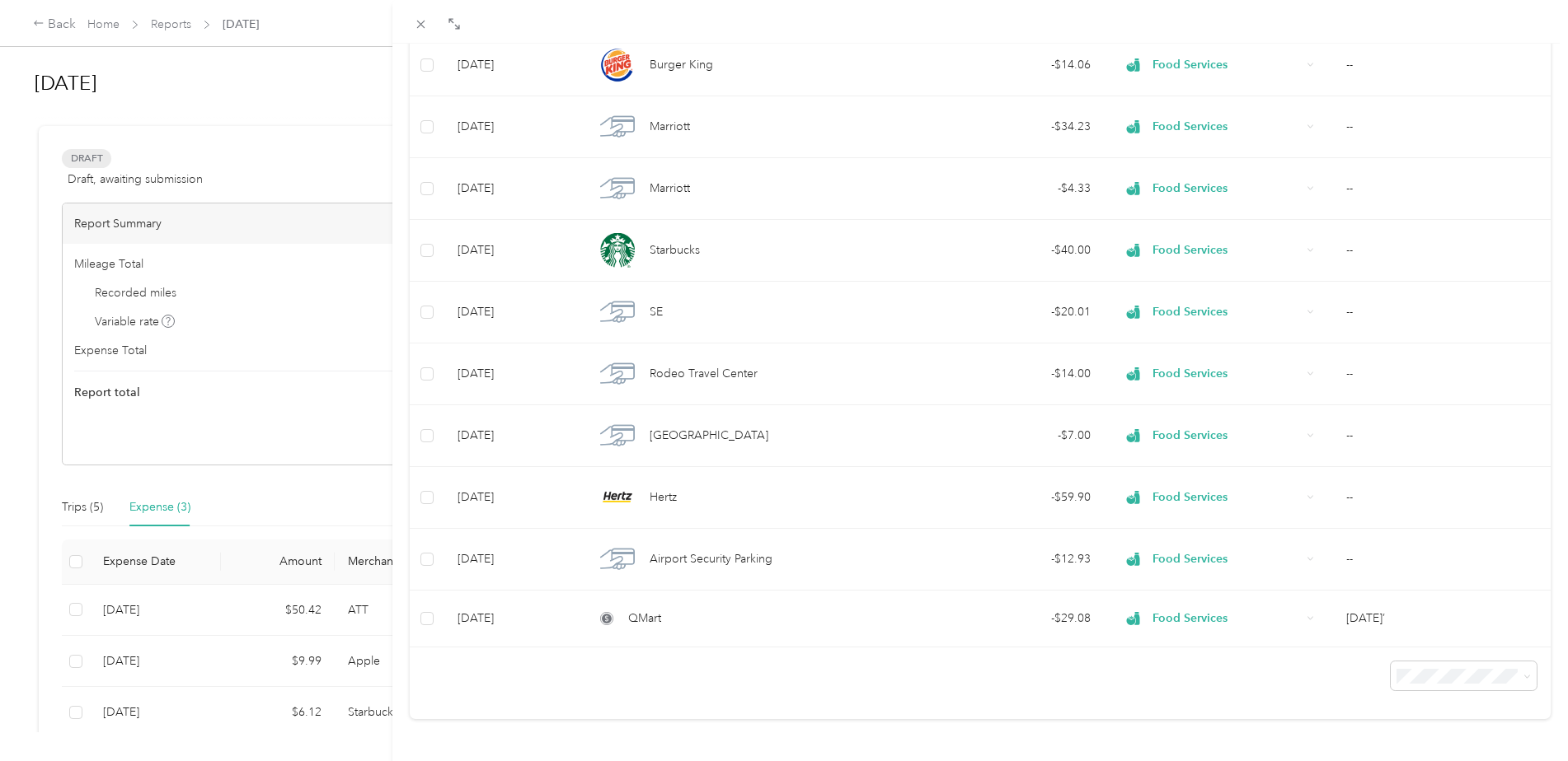
scroll to position [2745, 0]
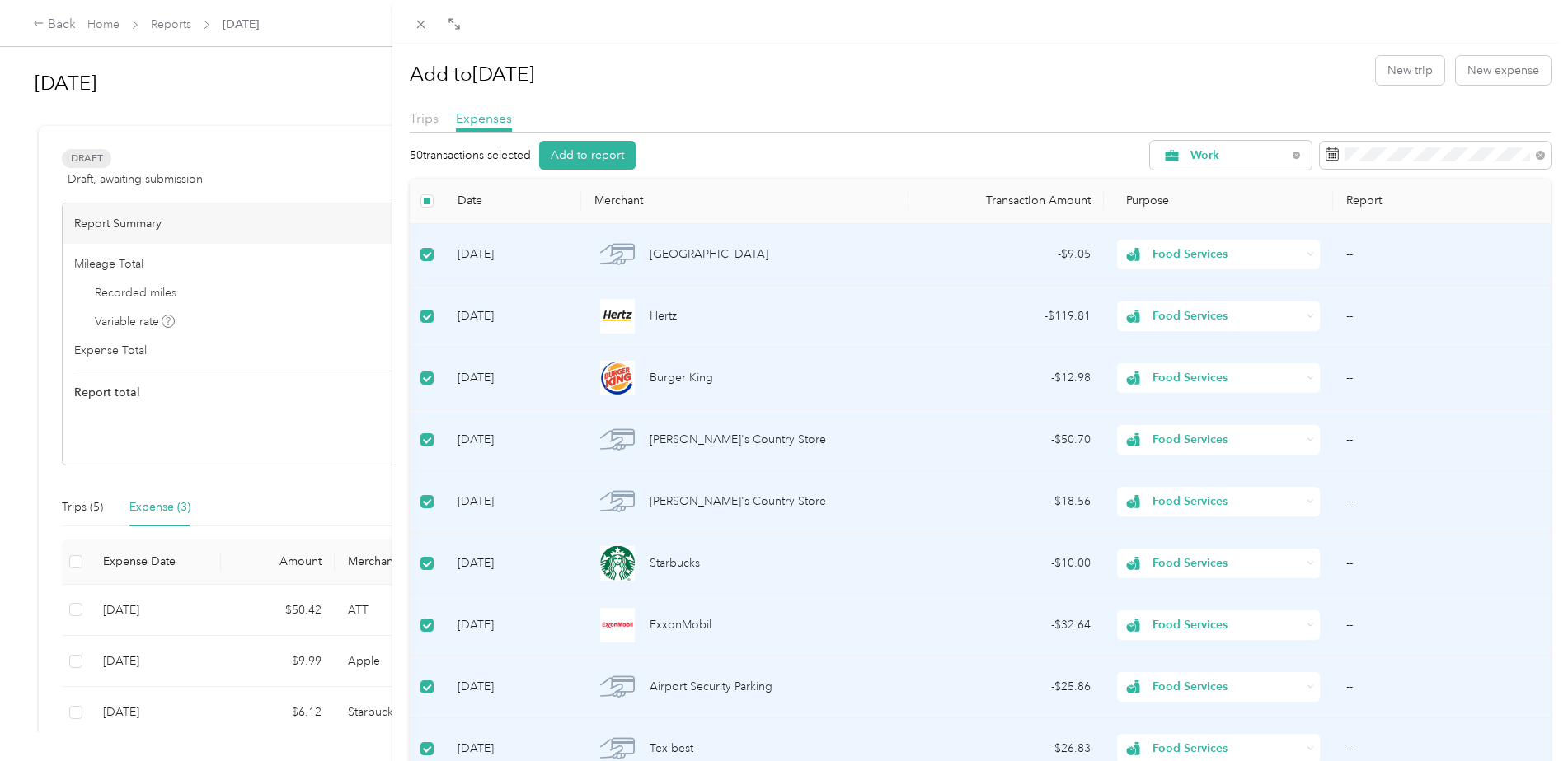
scroll to position [0, 0]
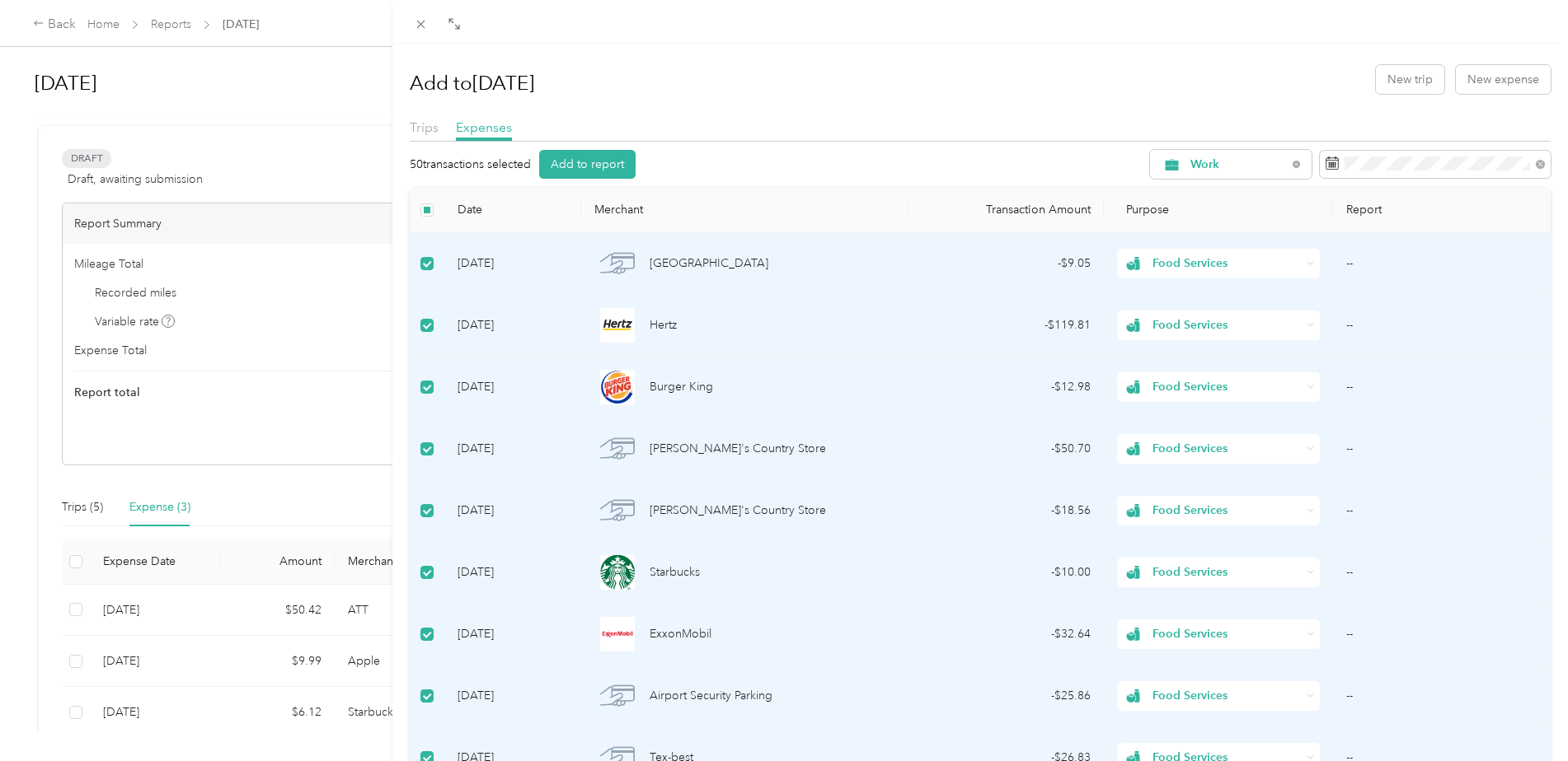
click at [588, 164] on button "Add to report" at bounding box center [587, 164] width 97 height 29
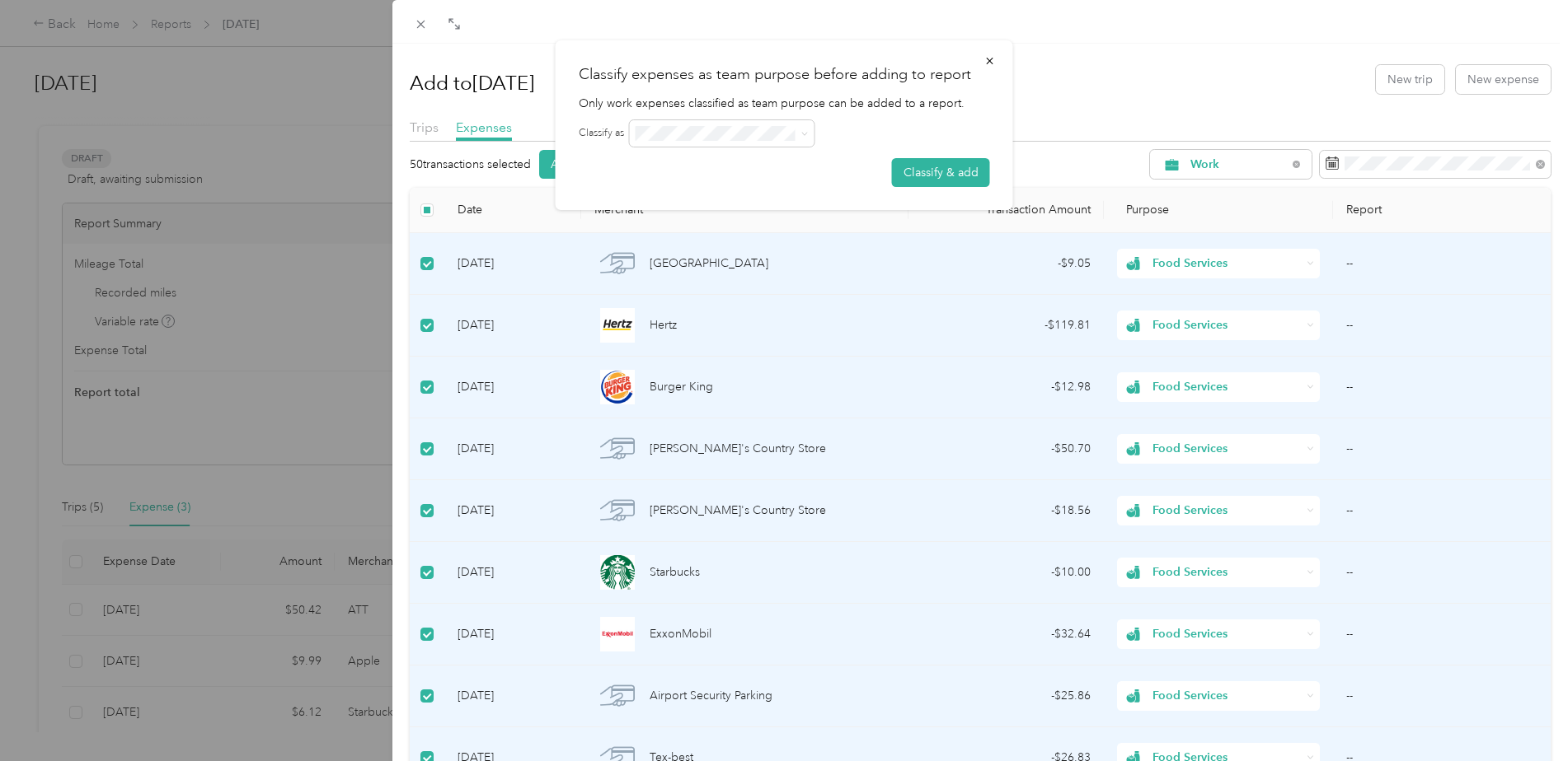
click at [797, 130] on span at bounding box center [802, 133] width 14 height 12
click at [800, 136] on span at bounding box center [802, 133] width 14 height 12
click at [957, 165] on button "Classify & add" at bounding box center [940, 173] width 98 height 29
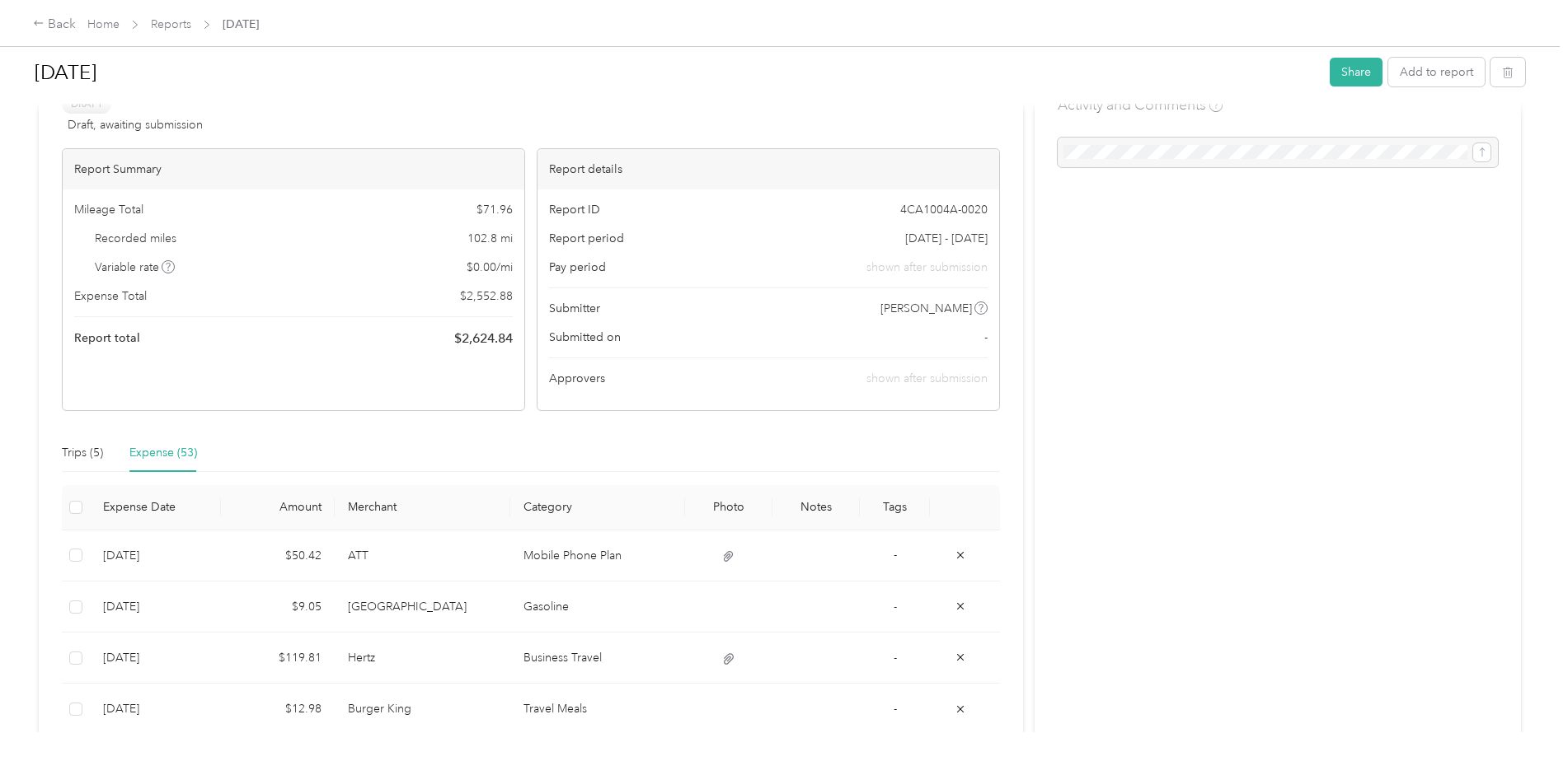
scroll to position [82, 0]
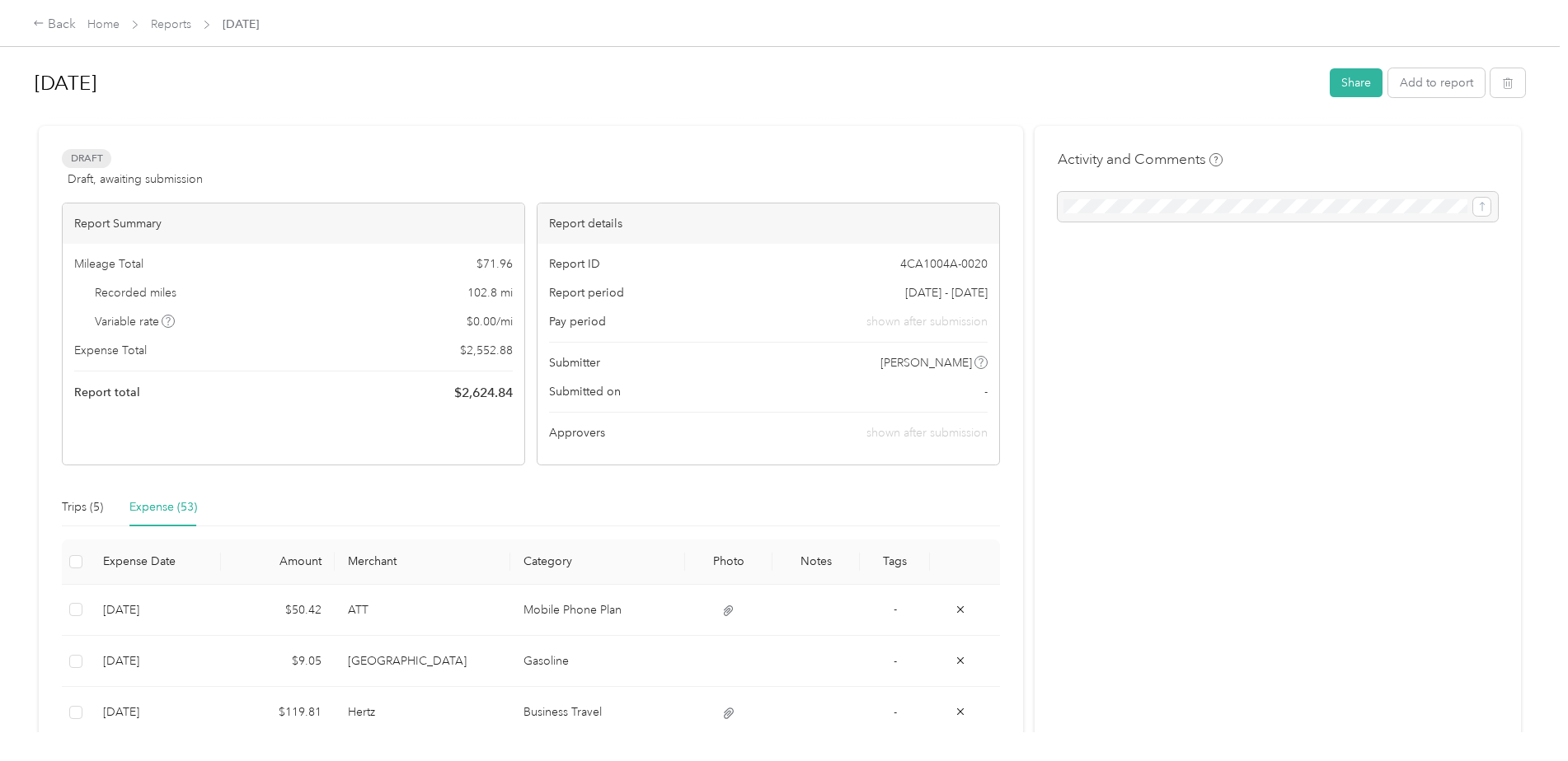
click at [167, 25] on link "Reports" at bounding box center [171, 24] width 41 height 14
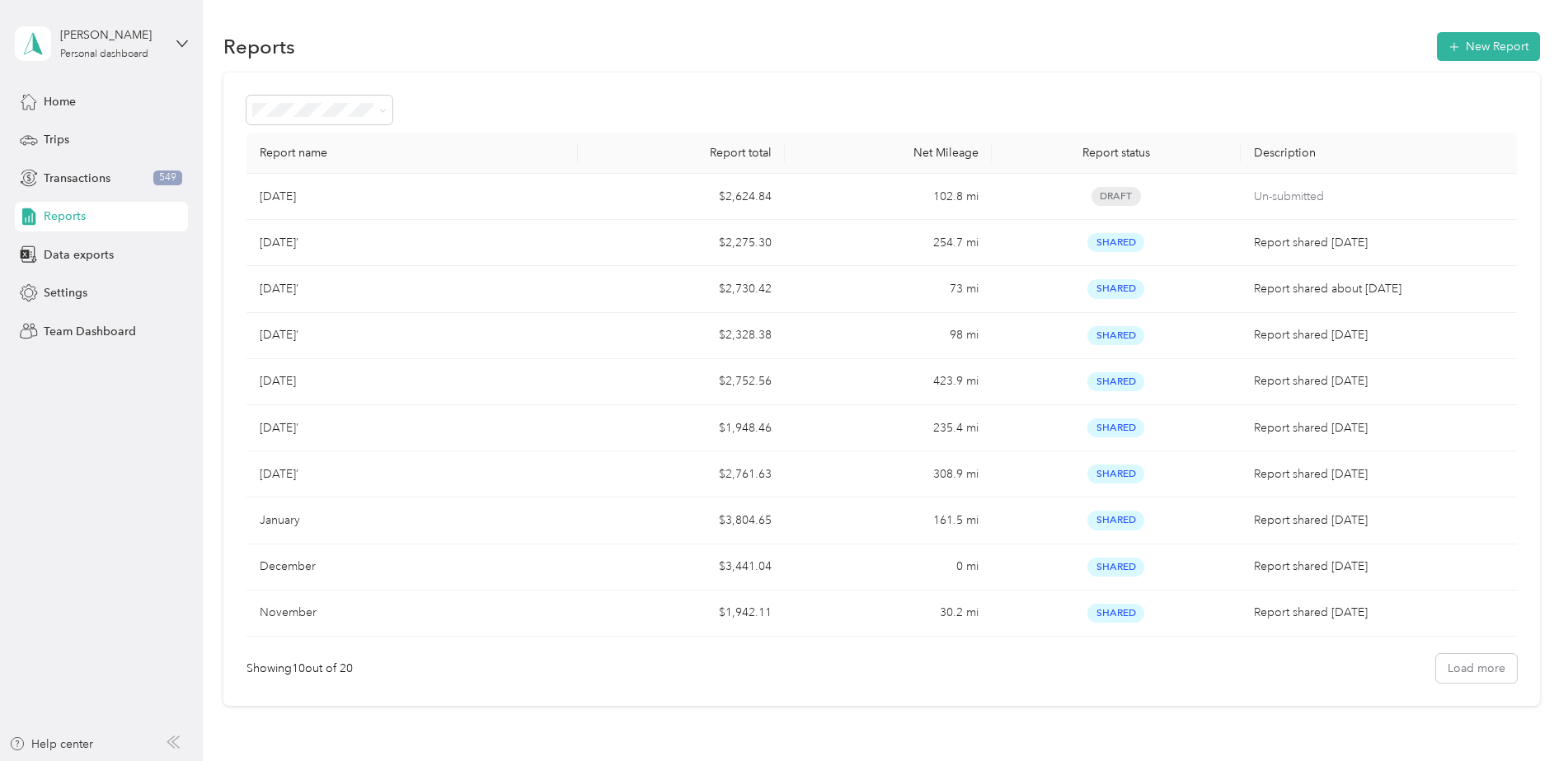
click at [70, 177] on span "Transactions" at bounding box center [76, 179] width 67 height 17
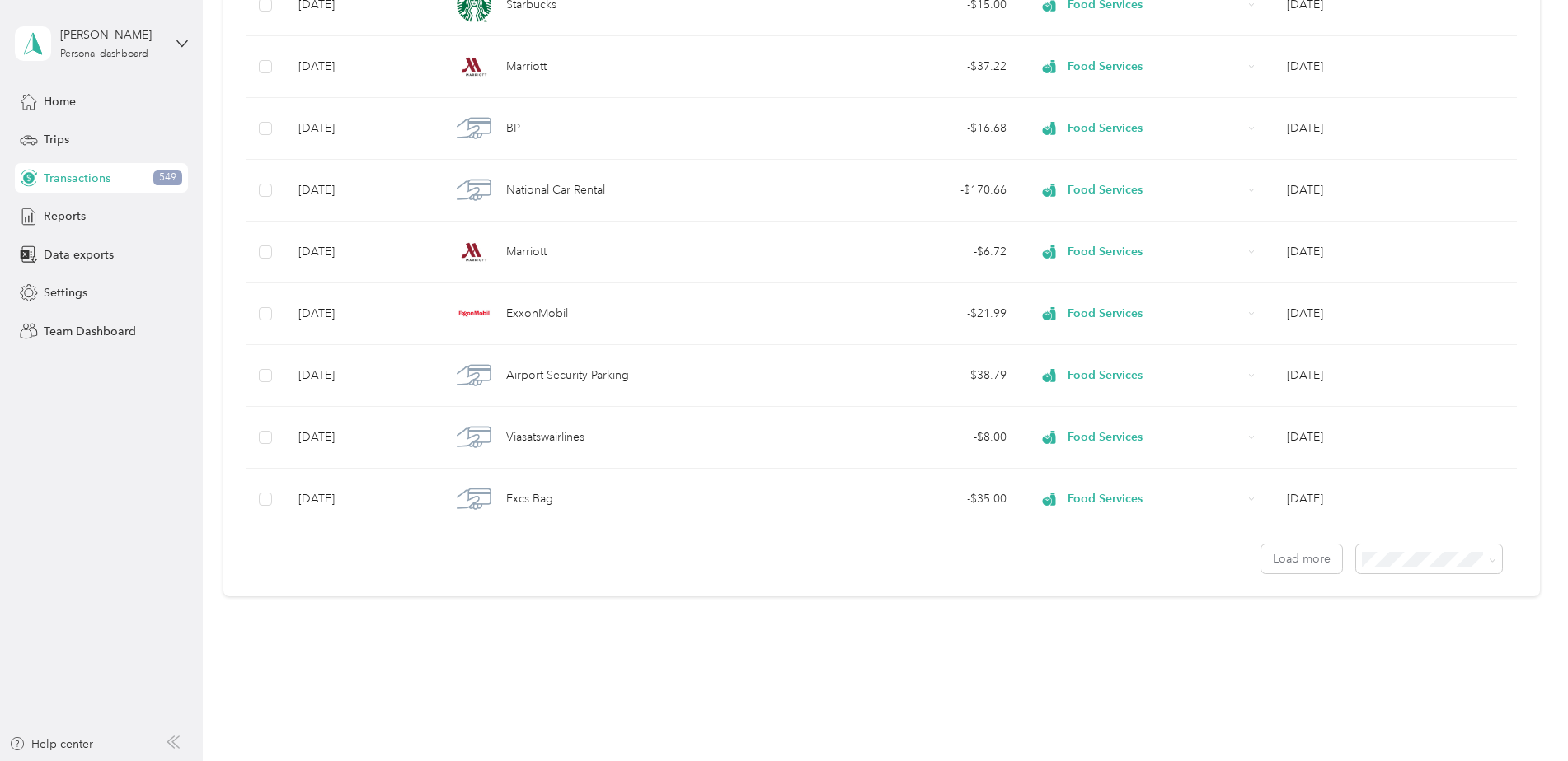
scroll to position [1306, 0]
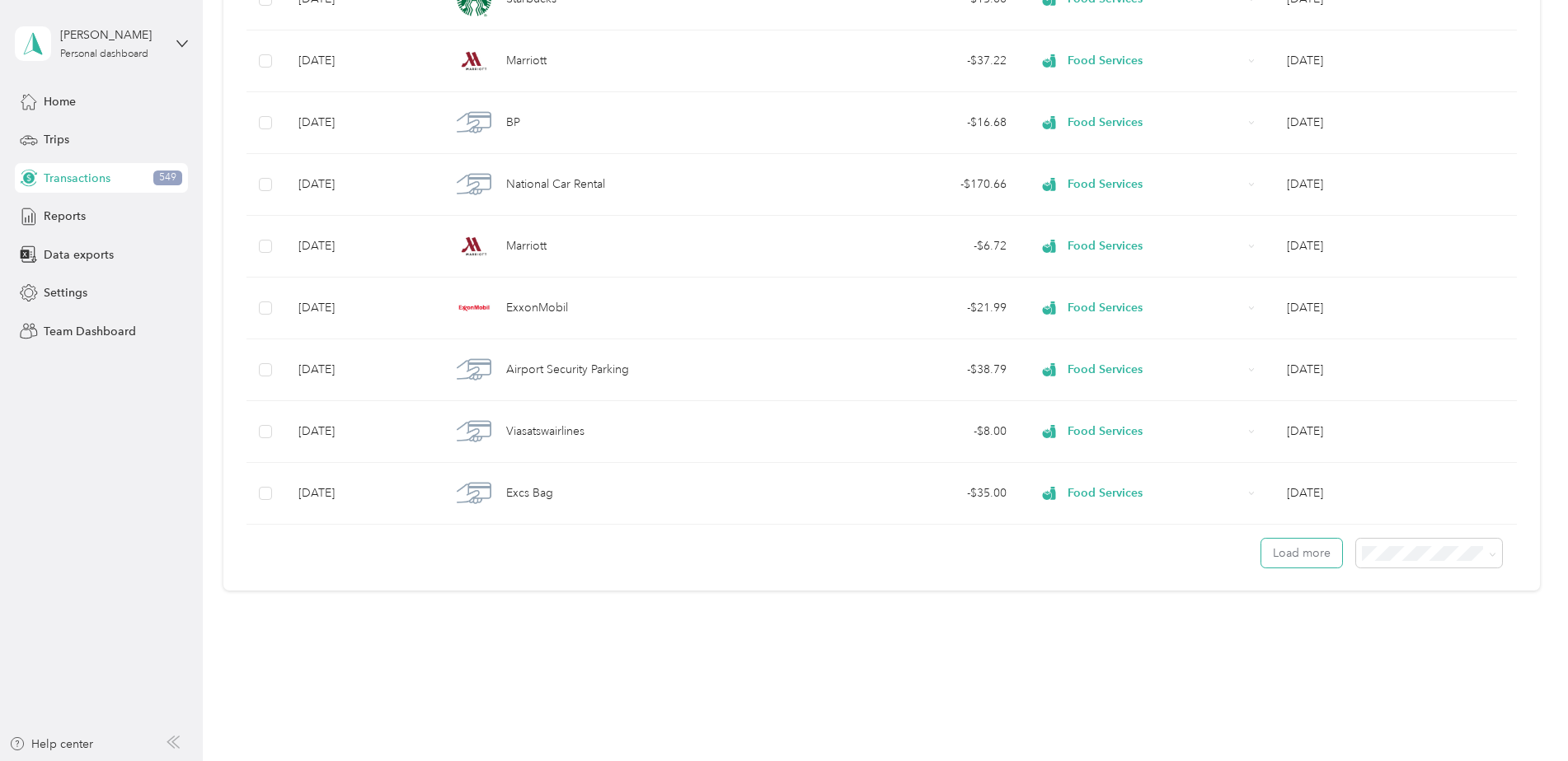
click at [1275, 549] on button "Load more" at bounding box center [1302, 553] width 81 height 29
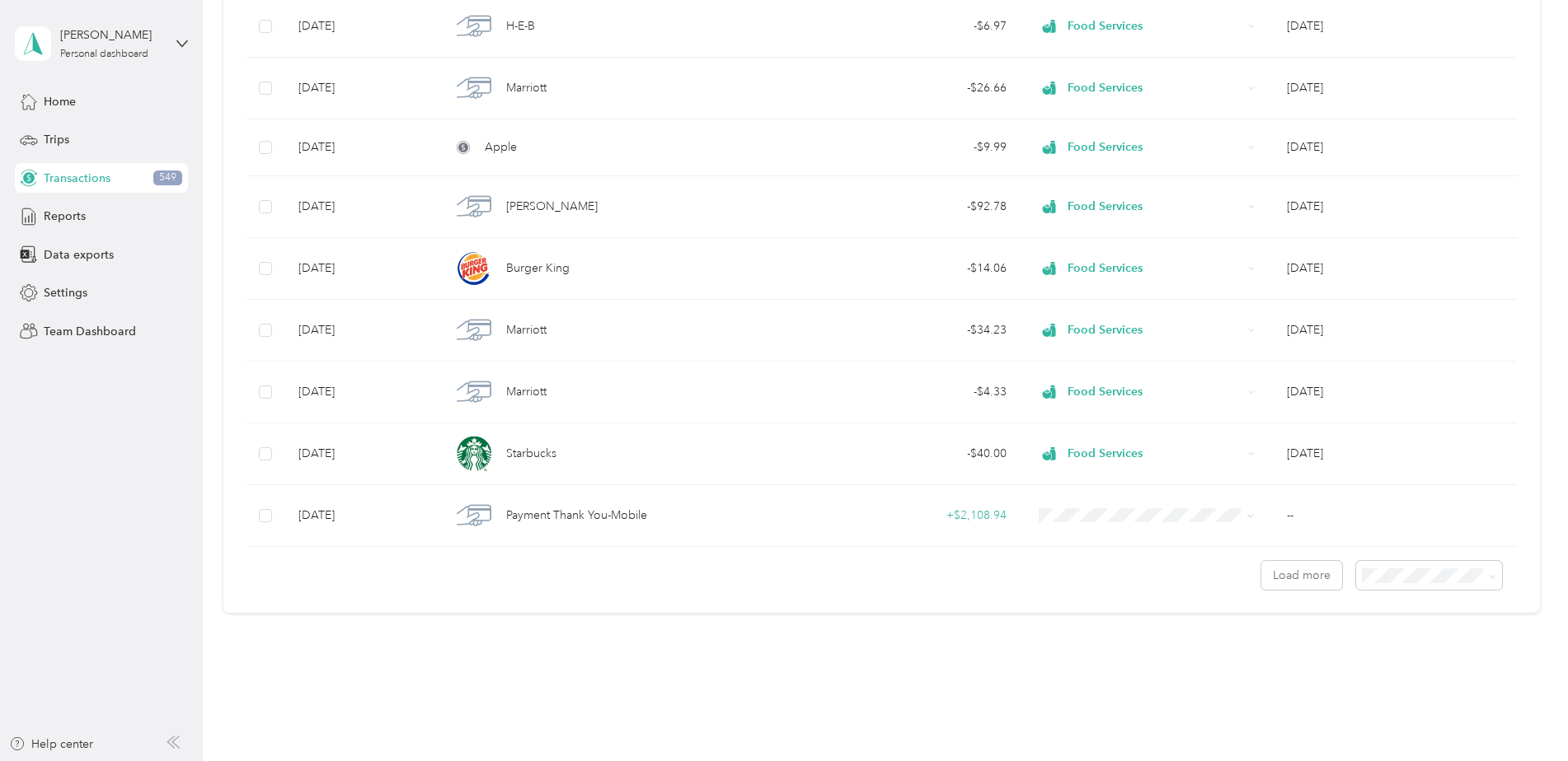
scroll to position [2846, 0]
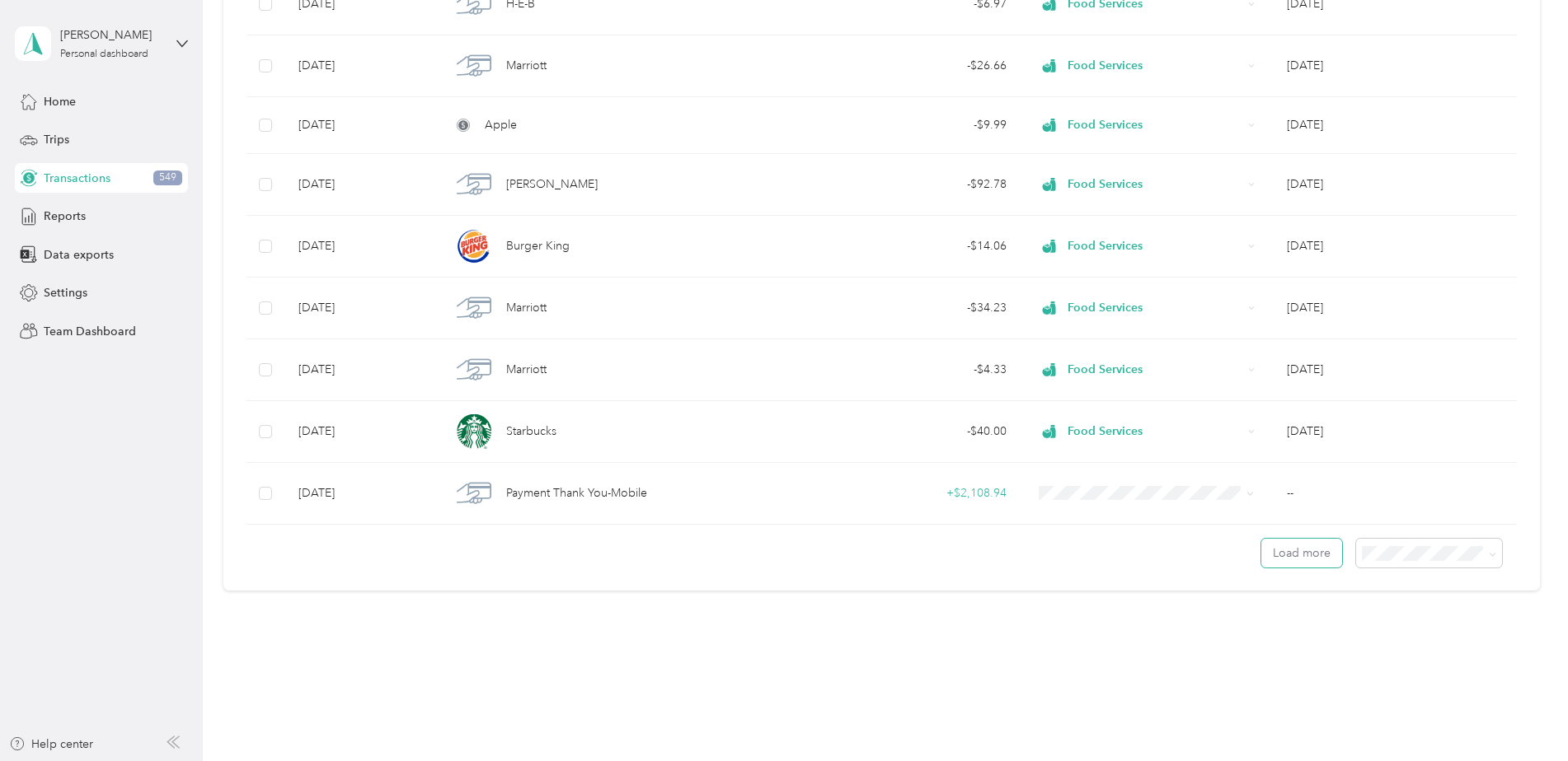
click at [1299, 551] on button "Load more" at bounding box center [1302, 553] width 81 height 29
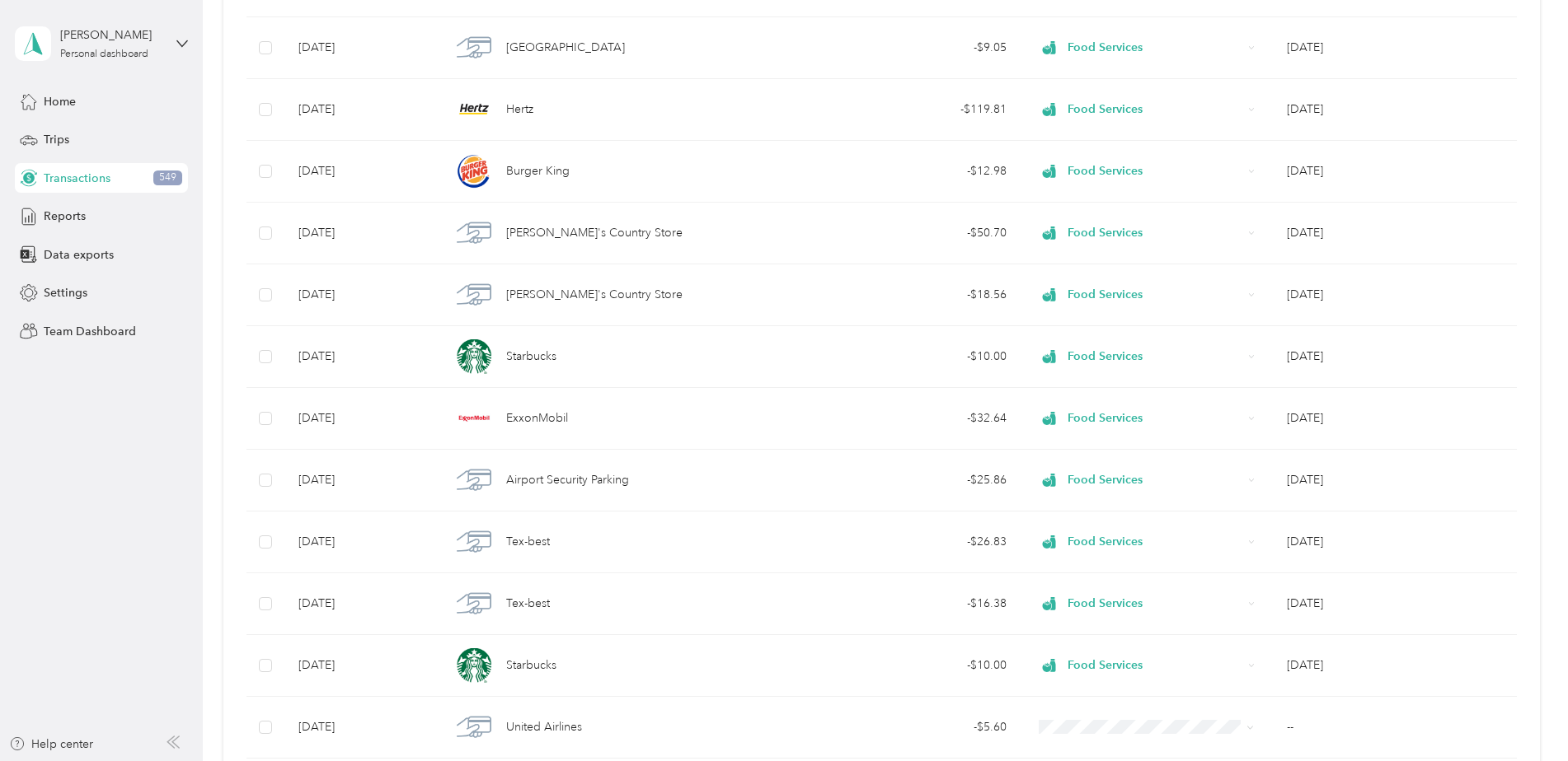
scroll to position [0, 0]
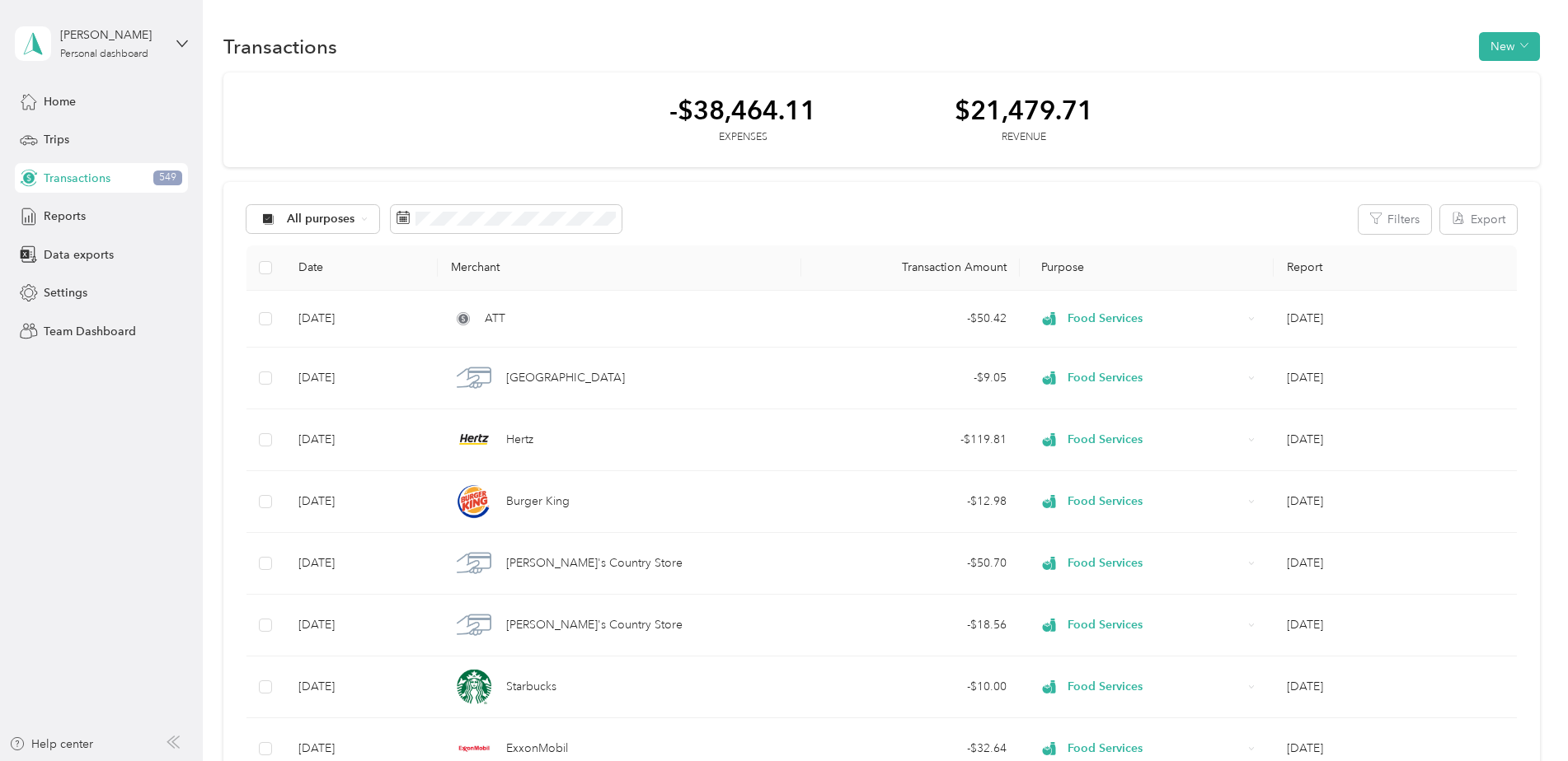
click at [71, 211] on span "Reports" at bounding box center [64, 217] width 42 height 17
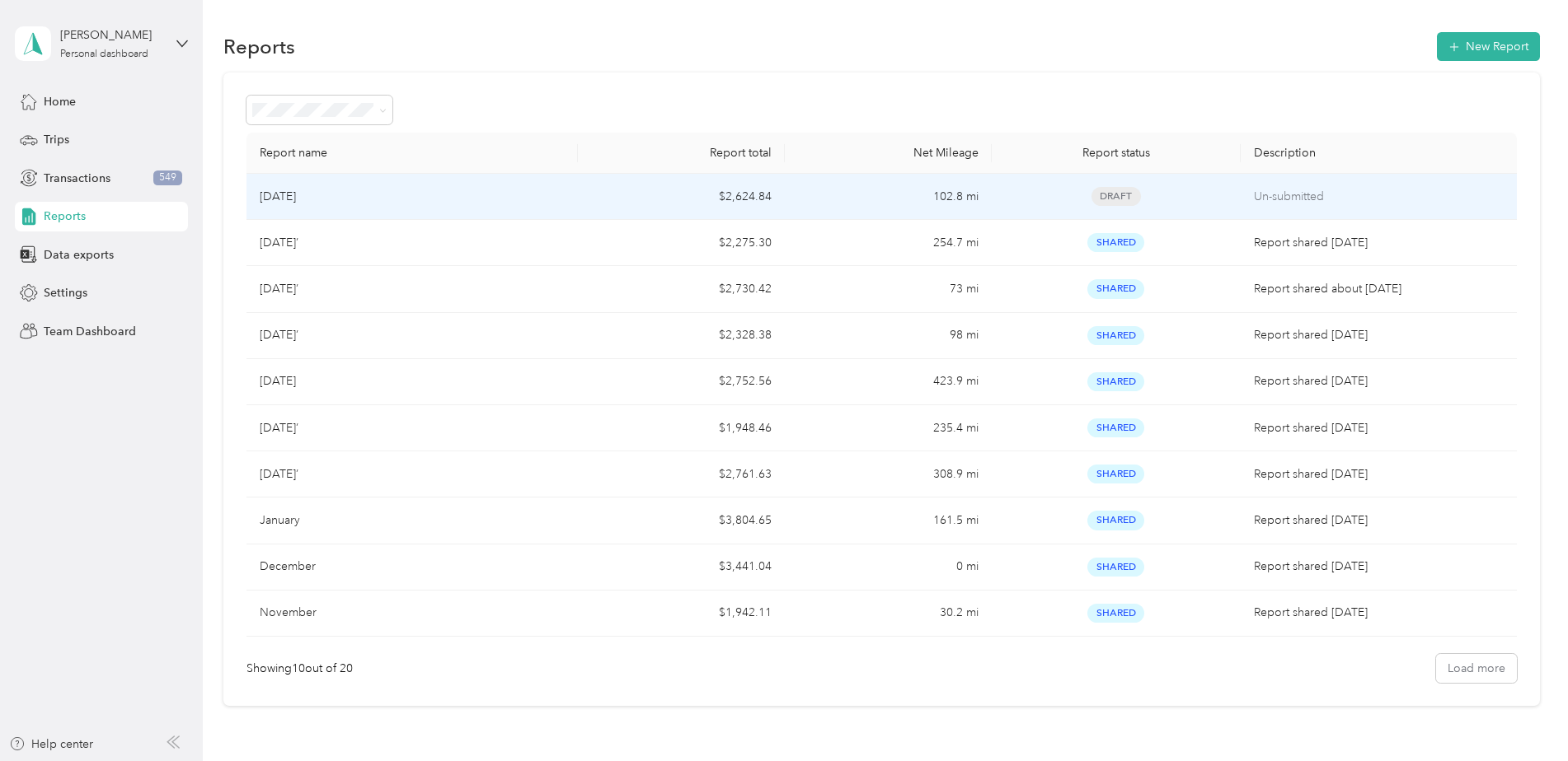
click at [287, 188] on p "[DATE]" at bounding box center [277, 196] width 36 height 18
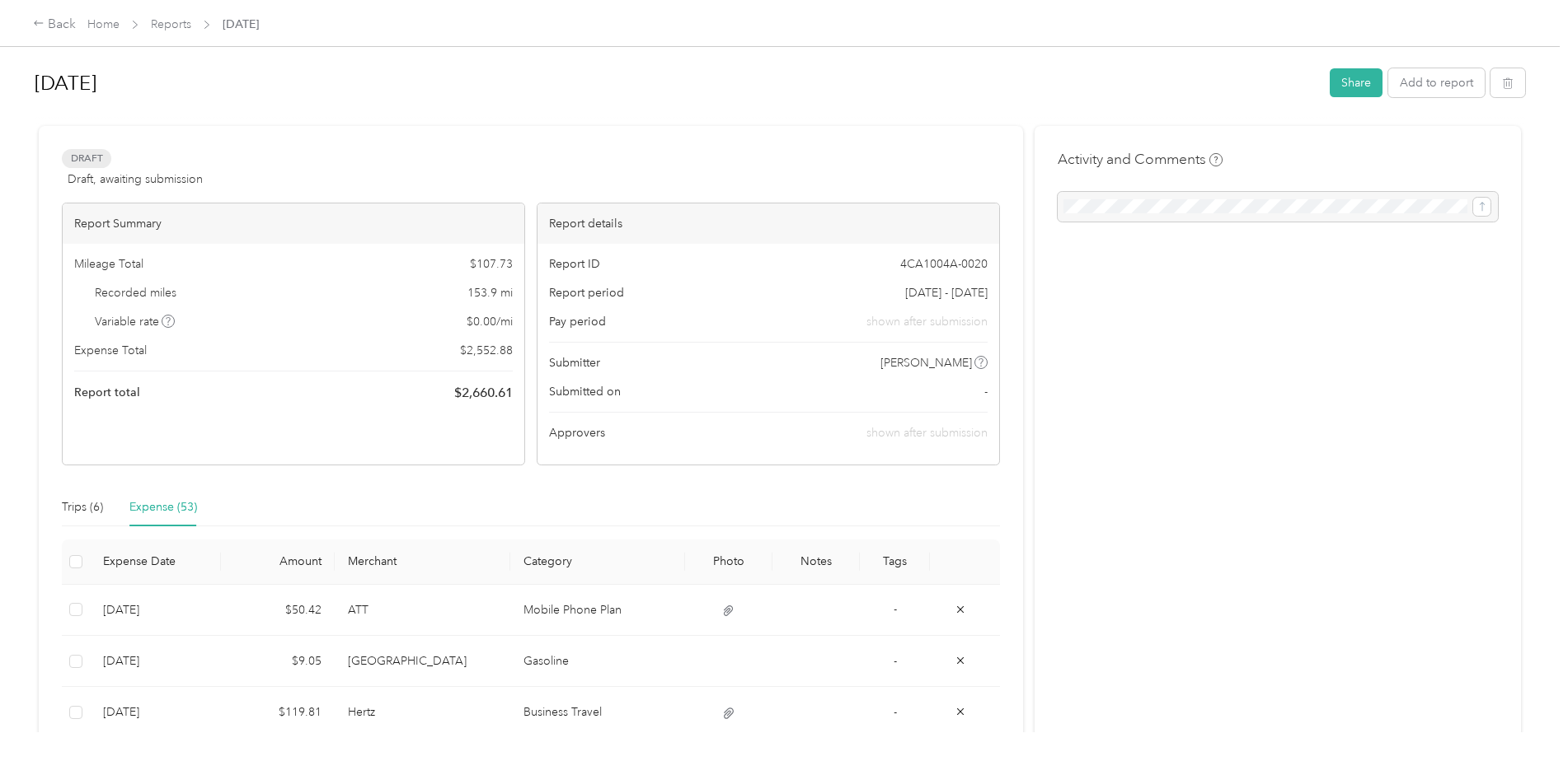
click at [1352, 91] on button "Share" at bounding box center [1356, 83] width 53 height 29
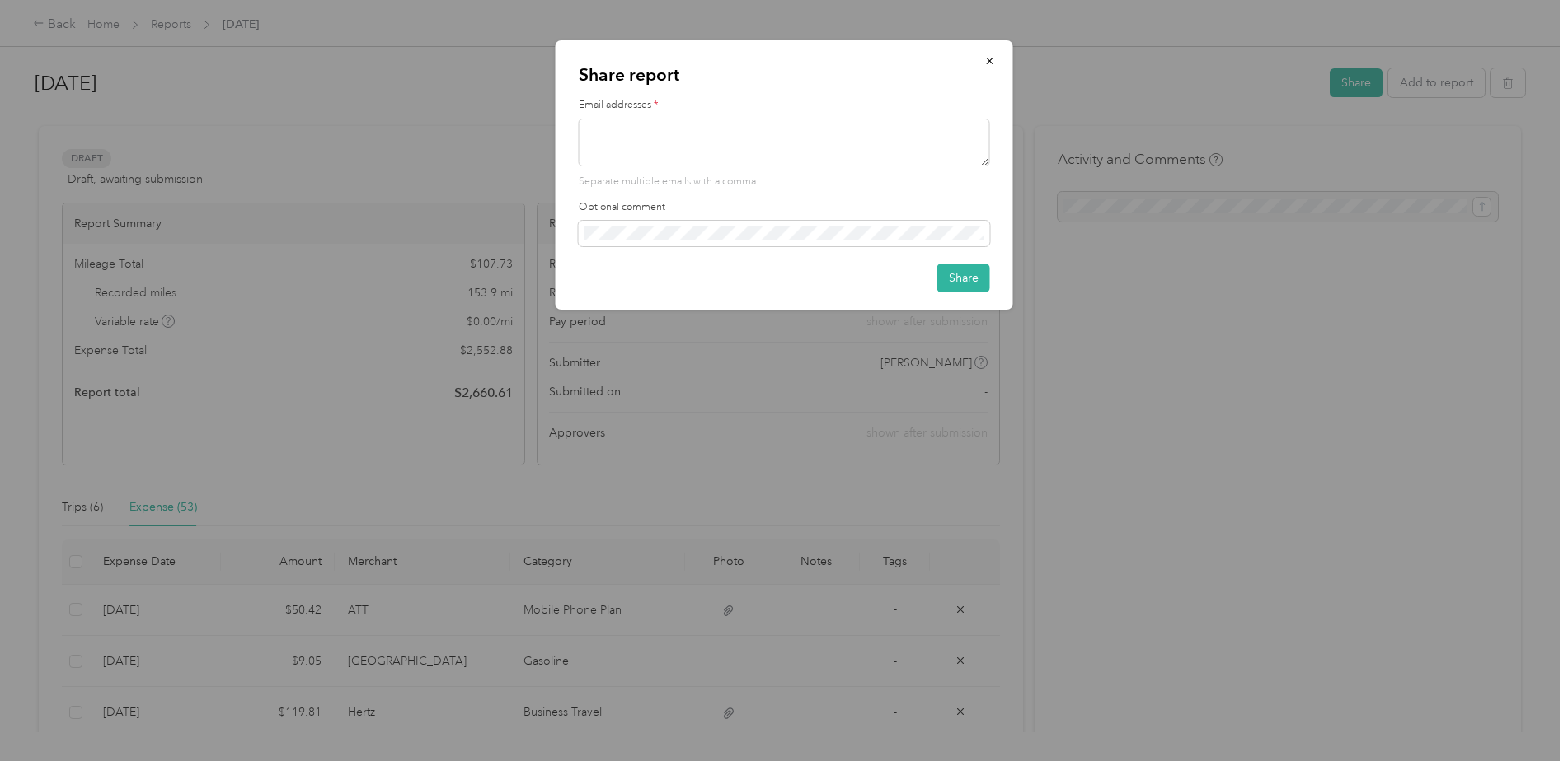
click at [754, 141] on textarea at bounding box center [784, 142] width 411 height 47
type textarea "austinm@esourcemiller.com"
click at [940, 269] on button "Share" at bounding box center [963, 278] width 53 height 29
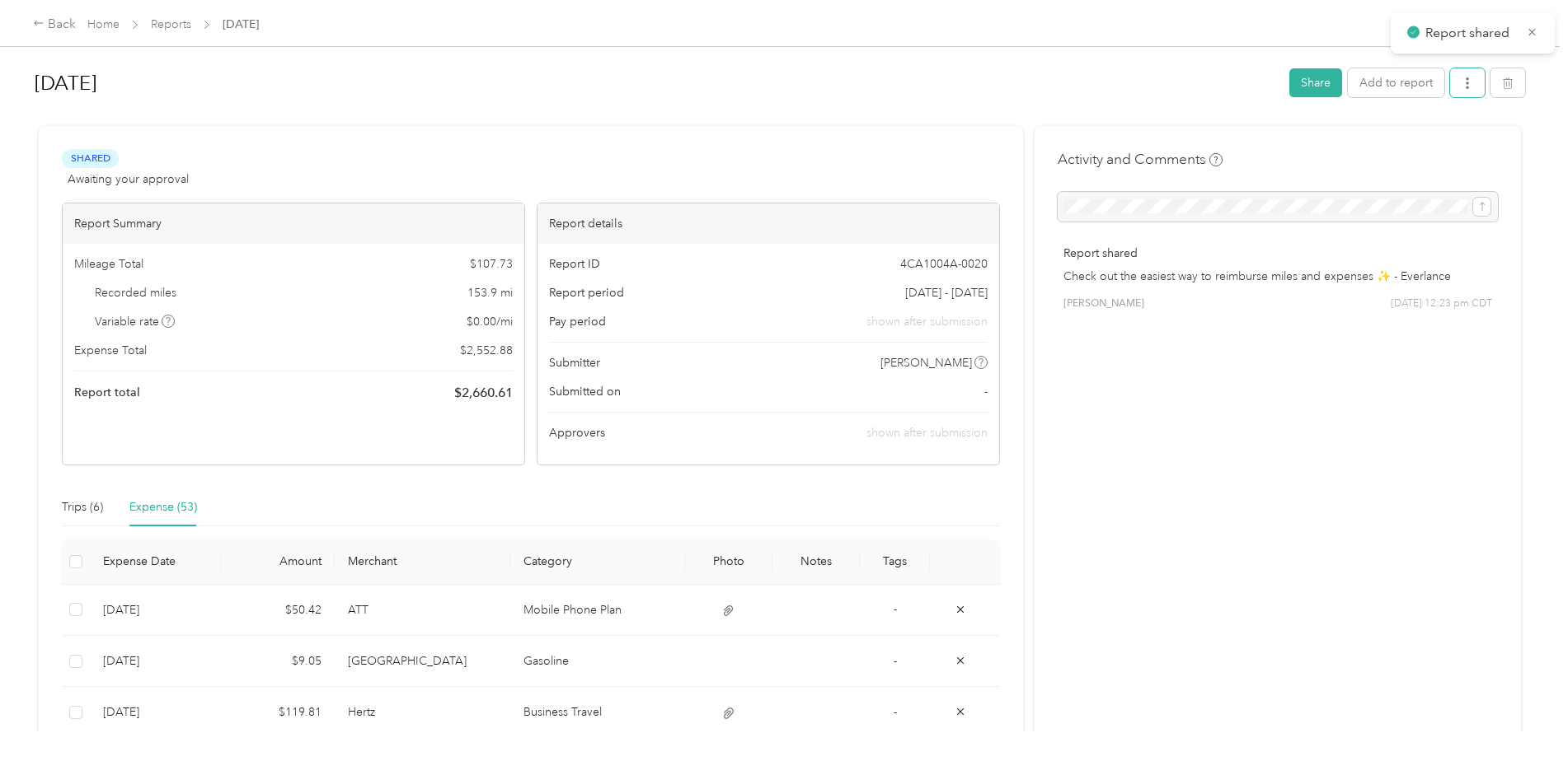
click at [1462, 84] on icon "button" at bounding box center [1467, 83] width 12 height 12
click at [1423, 145] on span "Download" at bounding box center [1416, 144] width 54 height 17
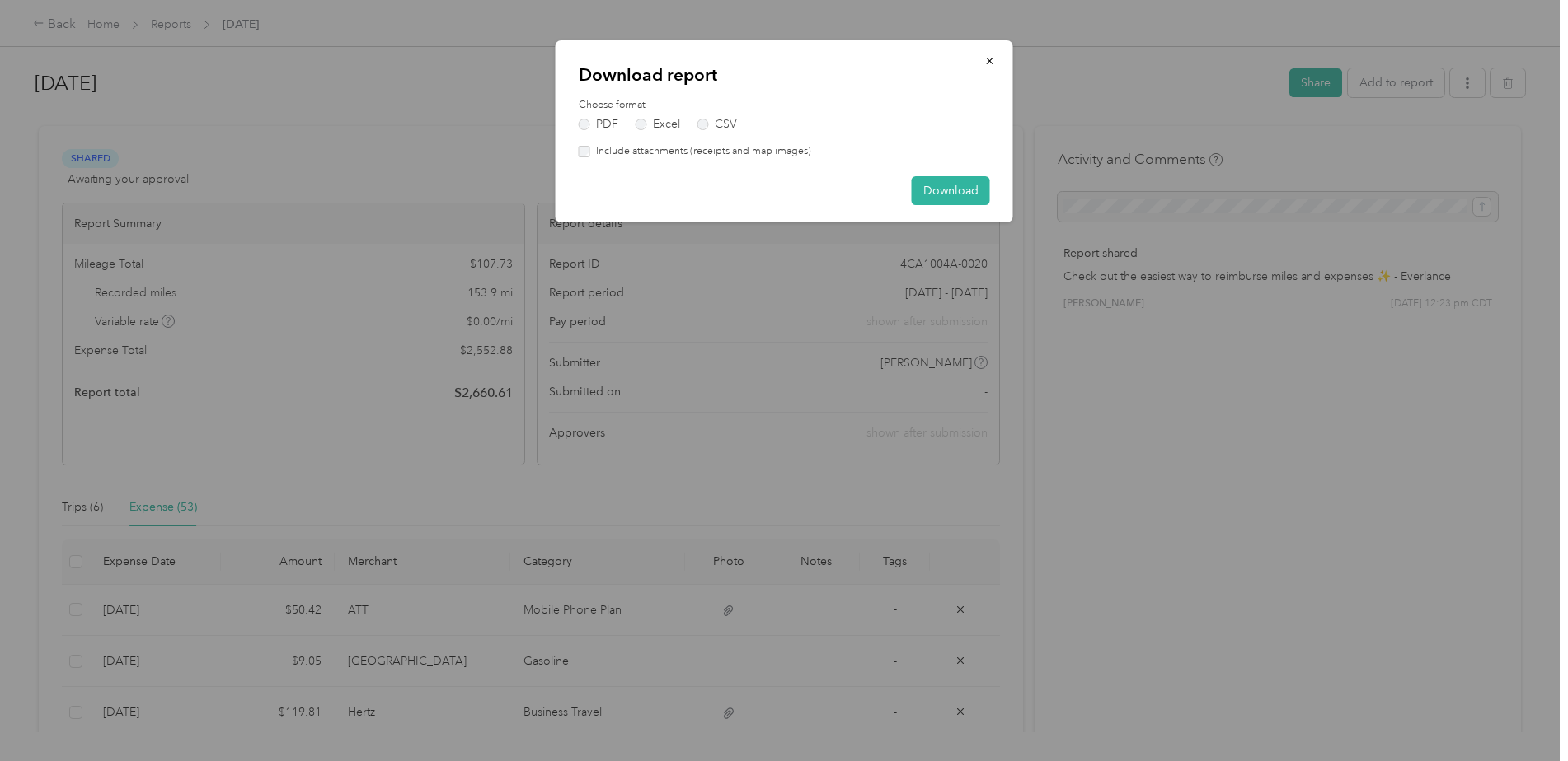
click at [645, 151] on label "Include attachments (receipts and map images)" at bounding box center [700, 151] width 221 height 15
click at [948, 185] on button "Download" at bounding box center [950, 190] width 78 height 29
